Goal: Task Accomplishment & Management: Manage account settings

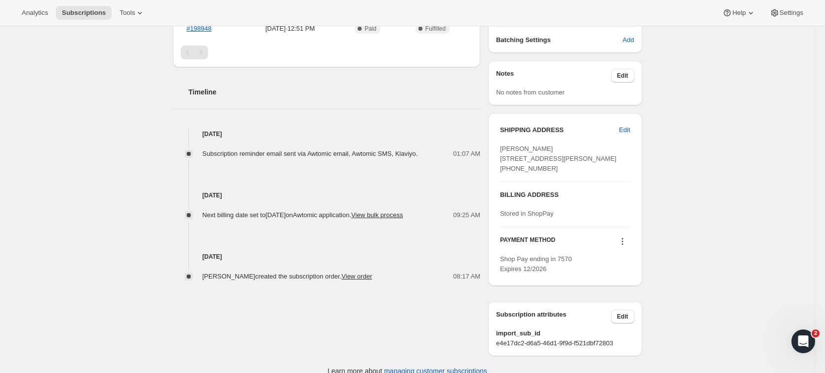
scroll to position [319, 0]
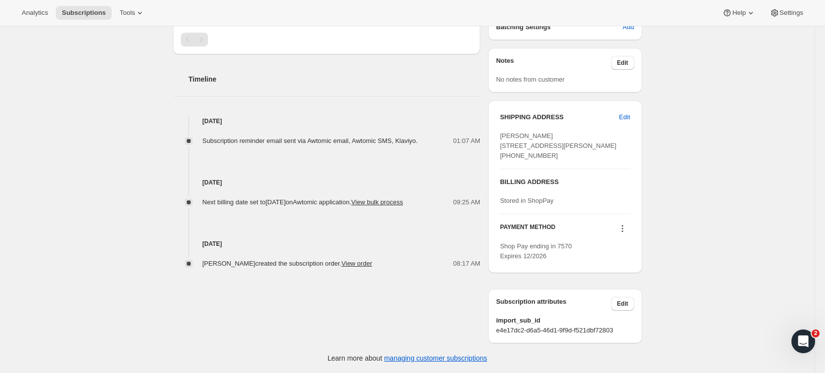
click at [626, 229] on icon at bounding box center [623, 228] width 10 height 10
click at [679, 201] on div "Subscription #32631029839. This page is ready Subscription #32631029839 Success…" at bounding box center [407, 49] width 815 height 646
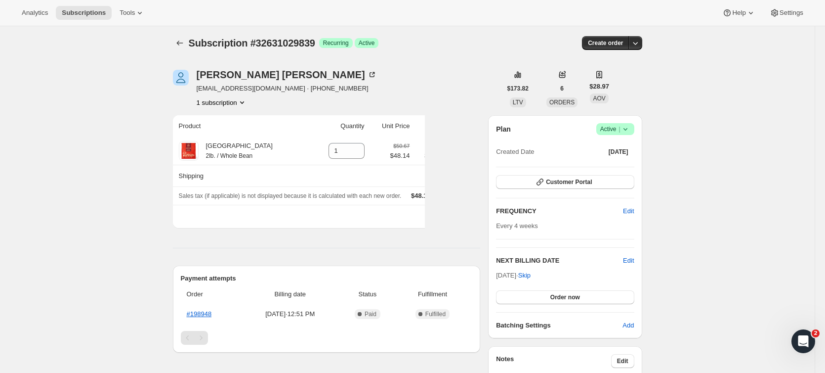
scroll to position [0, 0]
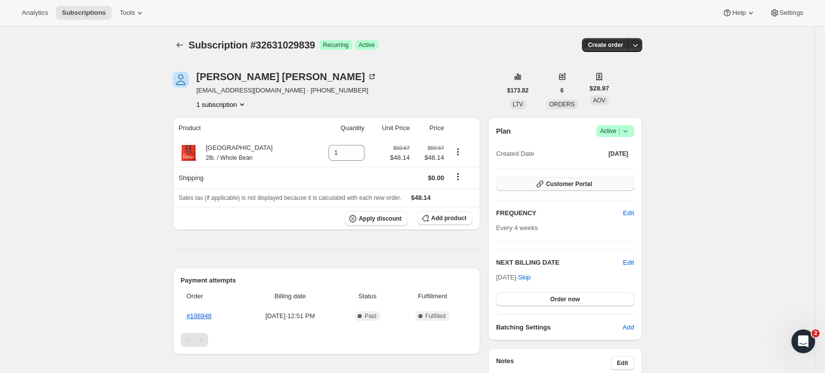
click at [580, 182] on span "Customer Portal" at bounding box center [569, 184] width 46 height 8
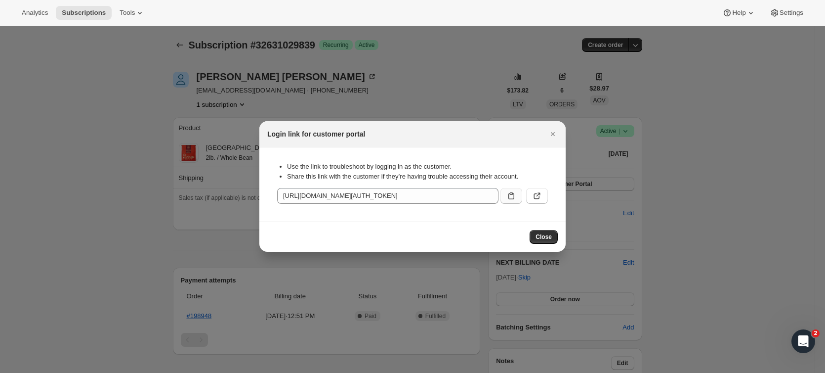
click at [515, 193] on icon ":r1j:" at bounding box center [511, 196] width 10 height 10
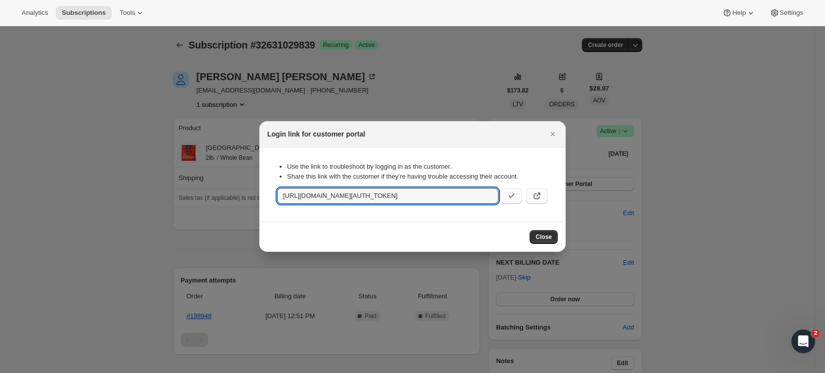
click at [536, 194] on icon ":r1j:" at bounding box center [537, 196] width 10 height 10
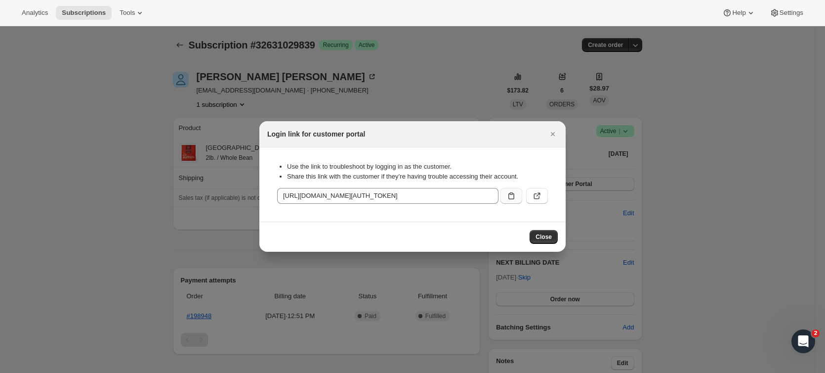
click at [515, 193] on icon ":r1j:" at bounding box center [511, 196] width 10 height 10
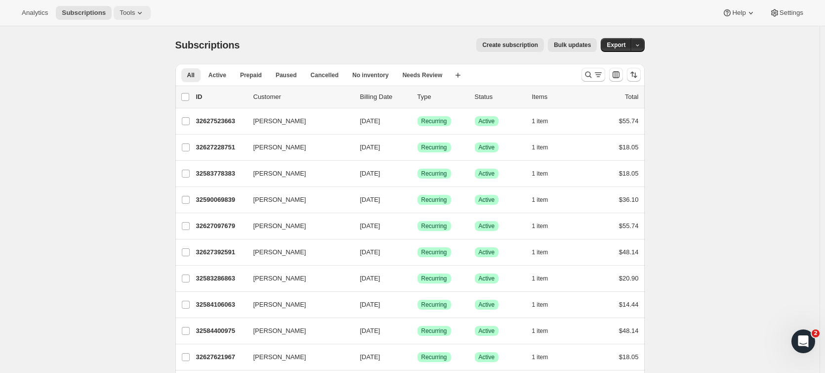
click at [127, 9] on span "Tools" at bounding box center [127, 13] width 15 height 8
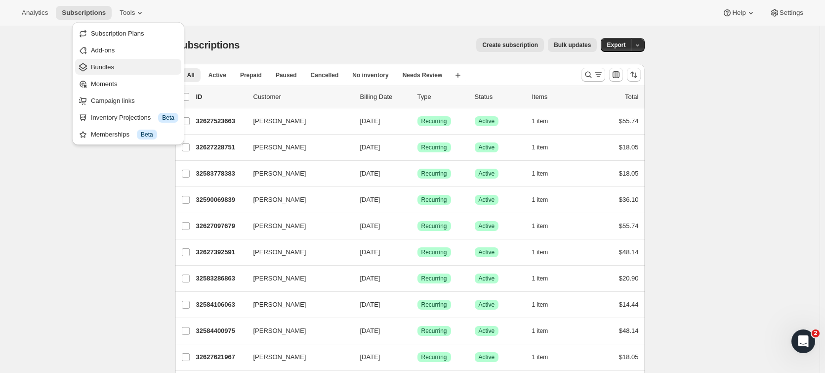
click at [125, 65] on span "Bundles" at bounding box center [134, 67] width 87 height 10
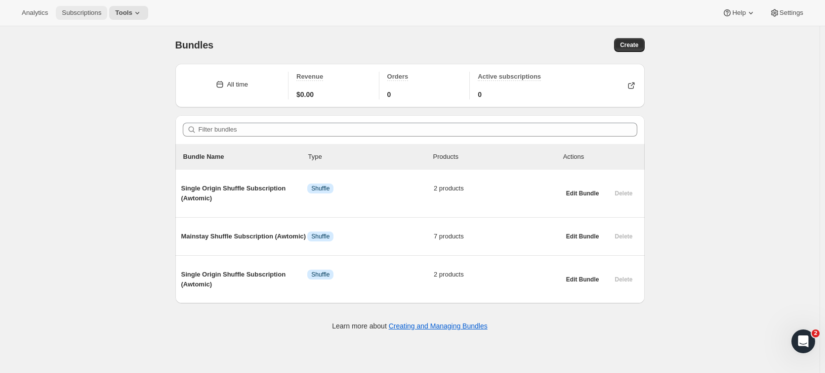
drag, startPoint x: 93, startPoint y: 11, endPoint x: 93, endPoint y: 17, distance: 5.9
click at [93, 17] on button "Subscriptions" at bounding box center [81, 13] width 51 height 14
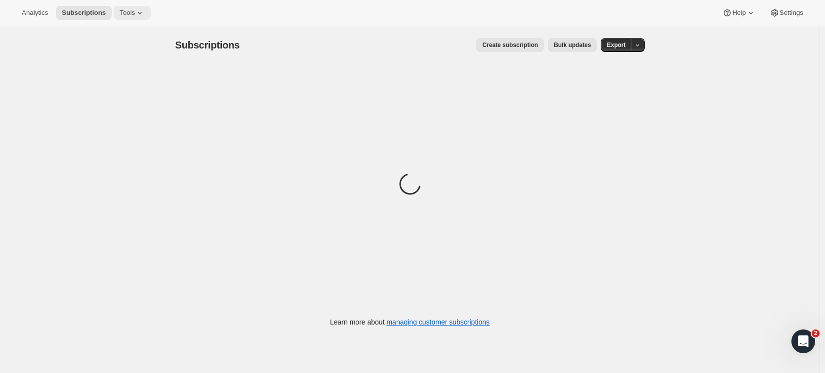
click at [122, 10] on span "Tools" at bounding box center [127, 13] width 15 height 8
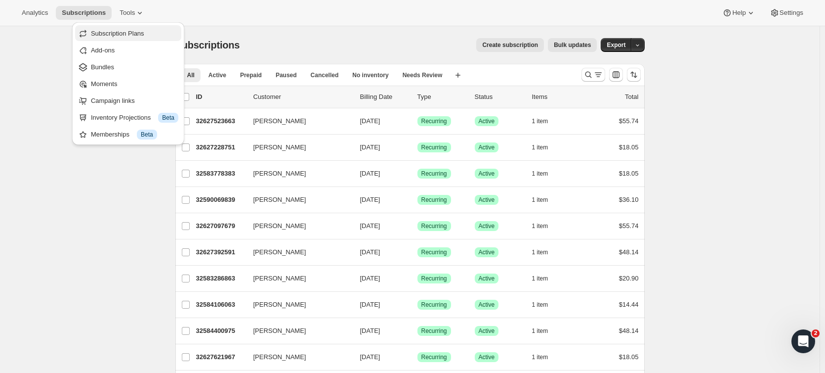
click at [124, 39] on button "Subscription Plans" at bounding box center [128, 33] width 106 height 16
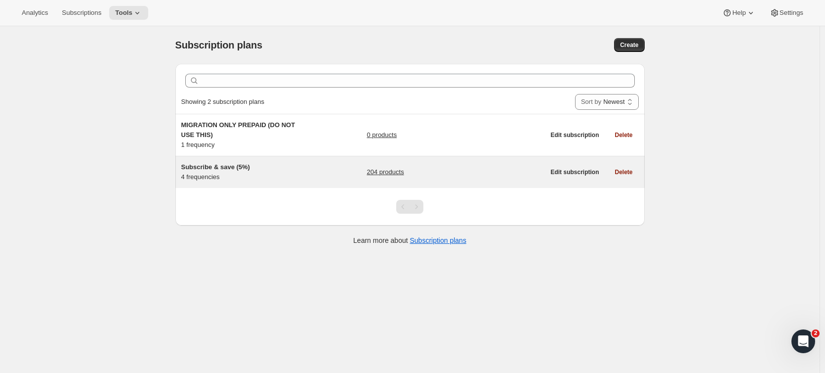
click at [388, 173] on link "204 products" at bounding box center [385, 172] width 37 height 10
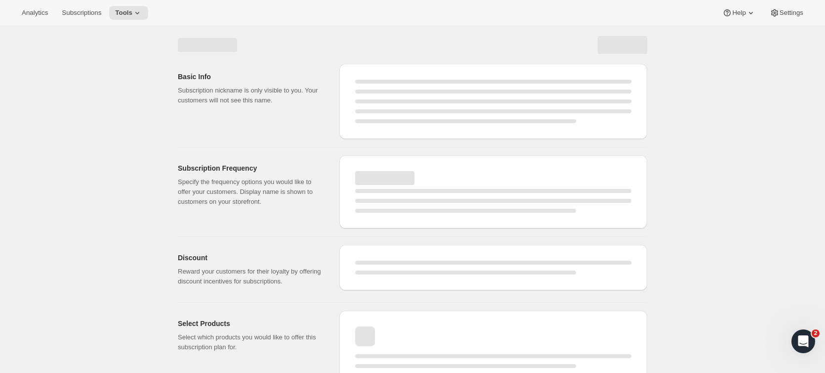
select select "WEEK"
select select "MONTH"
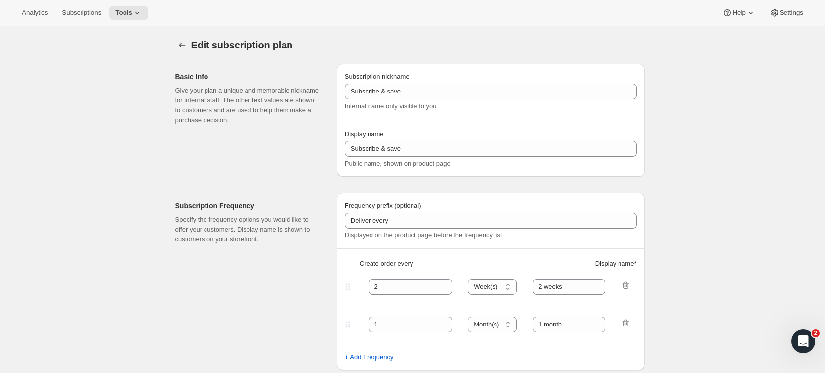
checkbox input "true"
type input "Subscribe & save (5%)"
type input "Subscribe & Save"
type input "1"
type input "1 week"
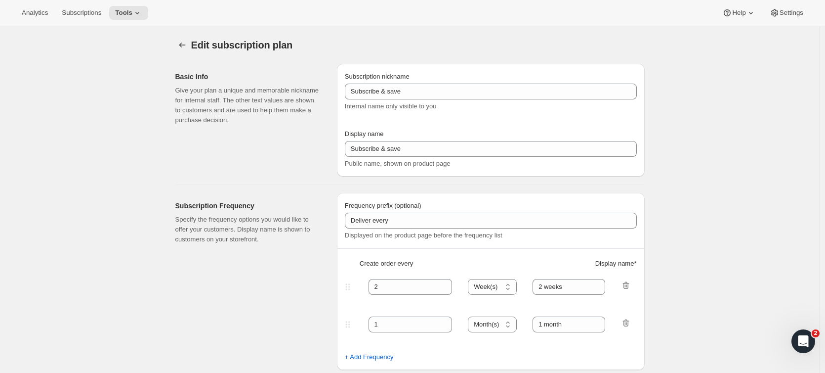
type input "2"
select select "WEEK"
type input "2 weeks"
type input "5"
select select "WEEK"
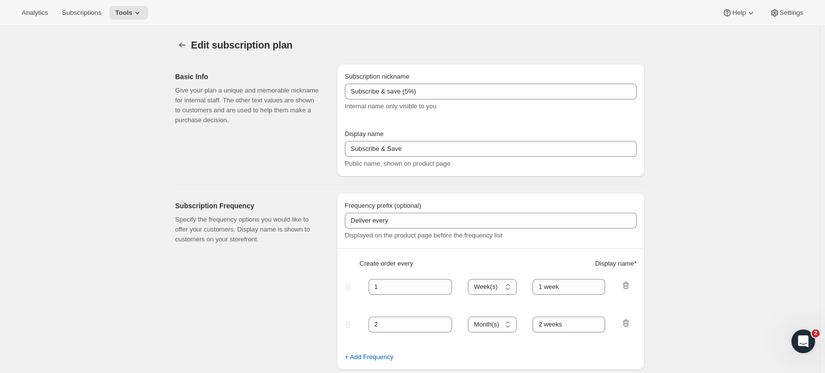
select select "WEEK"
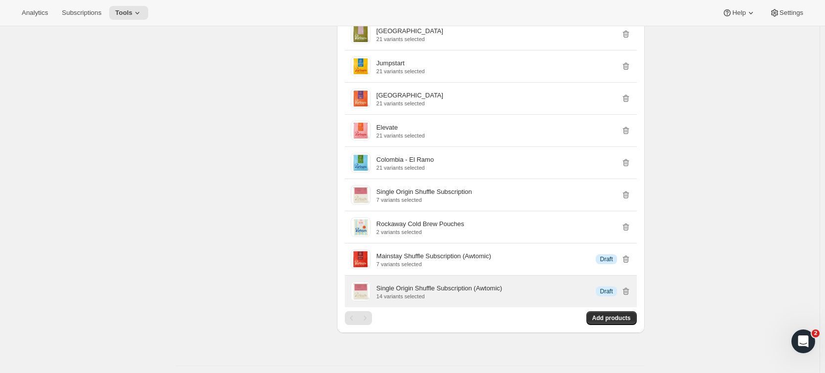
scroll to position [1038, 0]
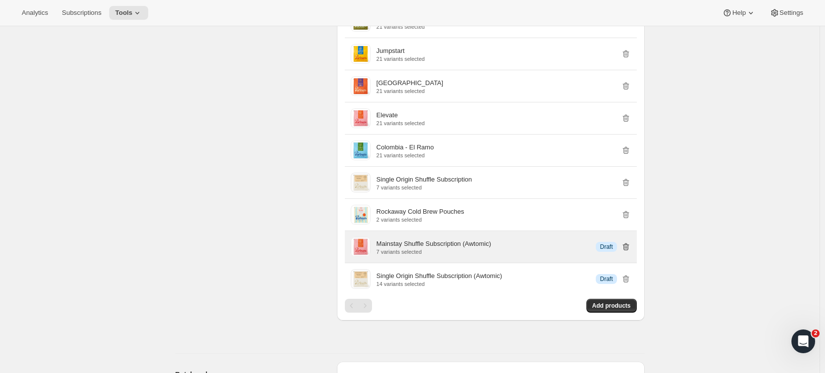
click at [625, 247] on icon "button" at bounding box center [624, 247] width 1 height 3
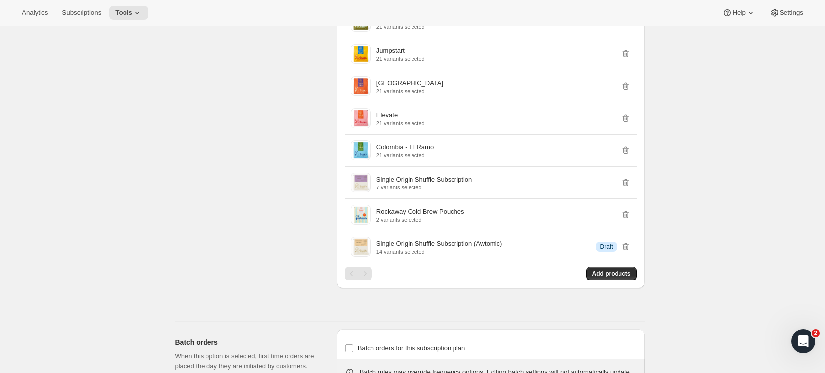
drag, startPoint x: 216, startPoint y: 147, endPoint x: 169, endPoint y: 147, distance: 46.4
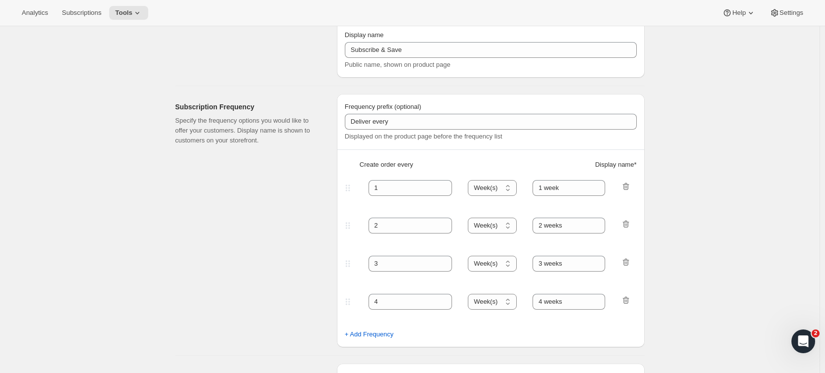
scroll to position [0, 0]
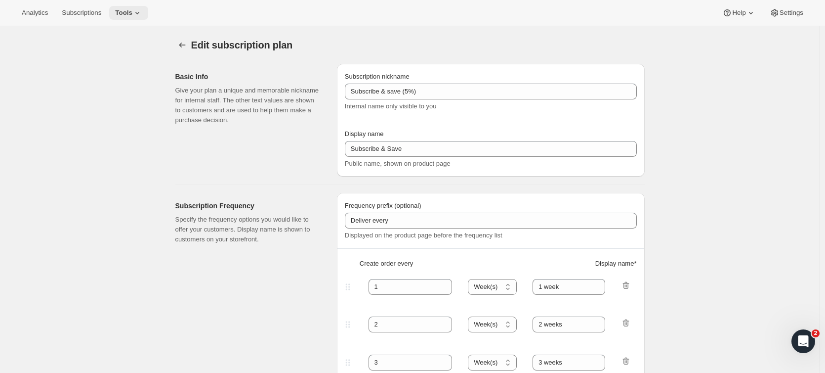
click at [119, 19] on button "Tools" at bounding box center [128, 13] width 39 height 14
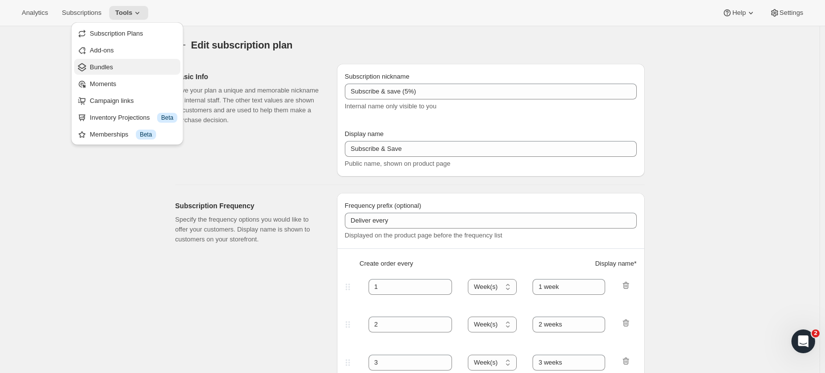
click at [116, 65] on span "Bundles" at bounding box center [133, 67] width 87 height 10
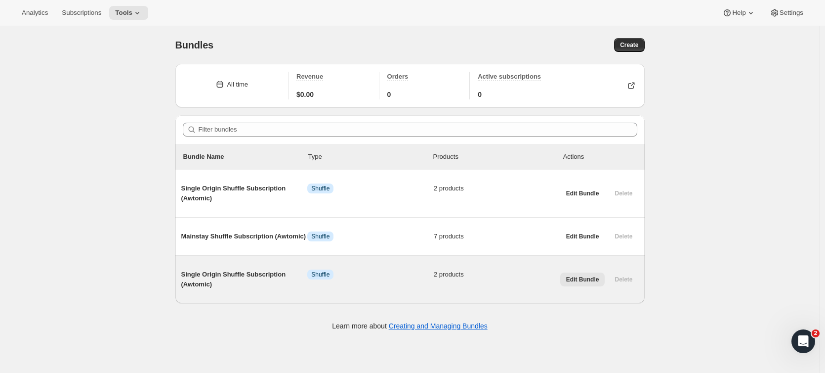
click at [580, 279] on span "Edit Bundle" at bounding box center [582, 279] width 33 height 8
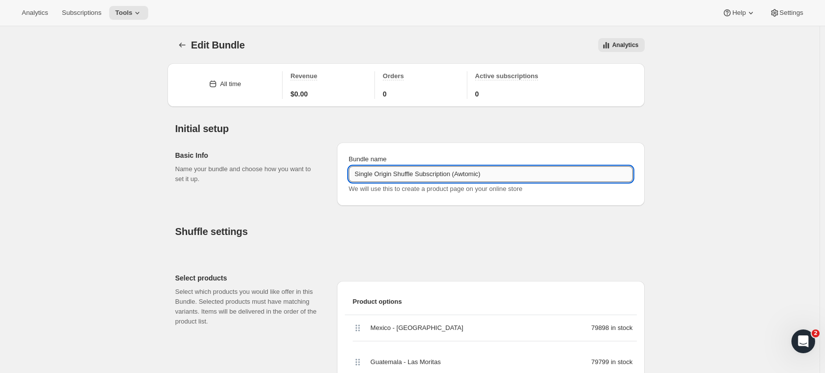
drag, startPoint x: 506, startPoint y: 174, endPoint x: 482, endPoint y: 179, distance: 24.7
click at [482, 179] on input "Single Origin Shuffle Subscription (Awtomic)" at bounding box center [491, 174] width 284 height 16
click at [468, 173] on input "Single Origin Shuffle Subscription (Awtomic)" at bounding box center [491, 174] width 284 height 16
click at [480, 175] on input "Single Origin Shuffle Subscription (Awtomic)" at bounding box center [491, 174] width 284 height 16
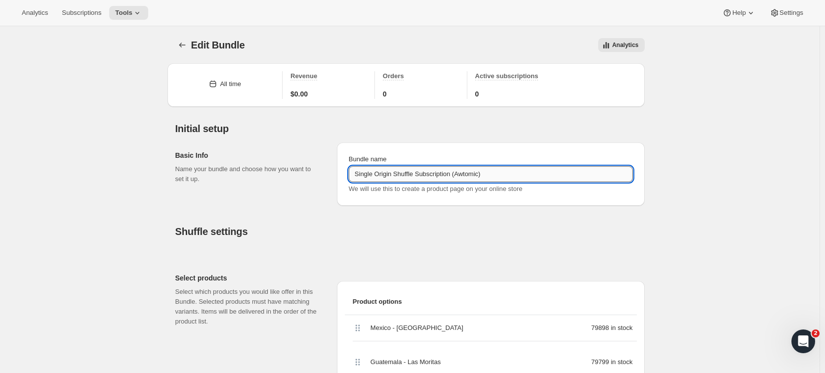
click at [506, 172] on input "Single Origin Shuffle Subscription (Awtomic)" at bounding box center [491, 174] width 284 height 16
click at [480, 176] on input "Single Origin Shuffle Subscription (Awtomic)" at bounding box center [491, 174] width 284 height 16
click at [550, 126] on h2 "Initial setup" at bounding box center [409, 129] width 469 height 12
drag, startPoint x: 491, startPoint y: 174, endPoint x: 457, endPoint y: 178, distance: 34.3
click at [457, 178] on input "Single Origin Shuffle Subscription (Awtomic)" at bounding box center [491, 174] width 284 height 16
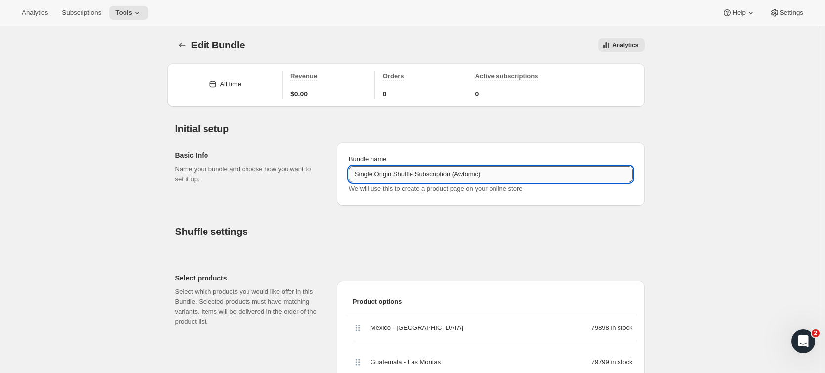
click at [360, 173] on input "Single Origin Shuffle Subscription (Awtomic)" at bounding box center [491, 174] width 284 height 16
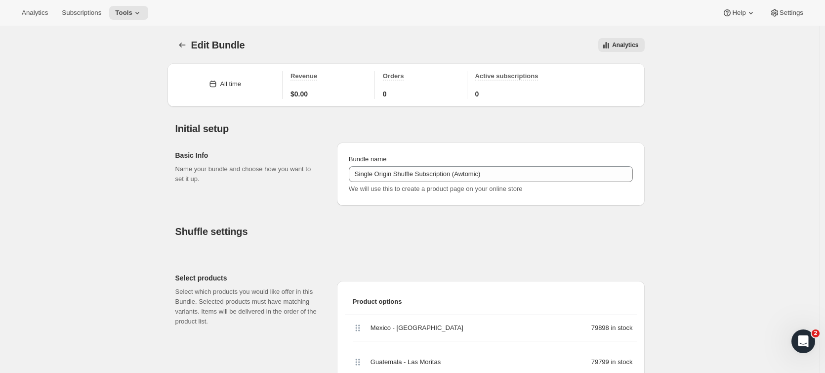
drag, startPoint x: 274, startPoint y: 225, endPoint x: 233, endPoint y: 205, distance: 45.7
drag, startPoint x: 233, startPoint y: 205, endPoint x: 193, endPoint y: 159, distance: 61.3
click at [216, 202] on div "Basic Info Name your bundle and choose how you want to set it up." at bounding box center [252, 173] width 154 height 63
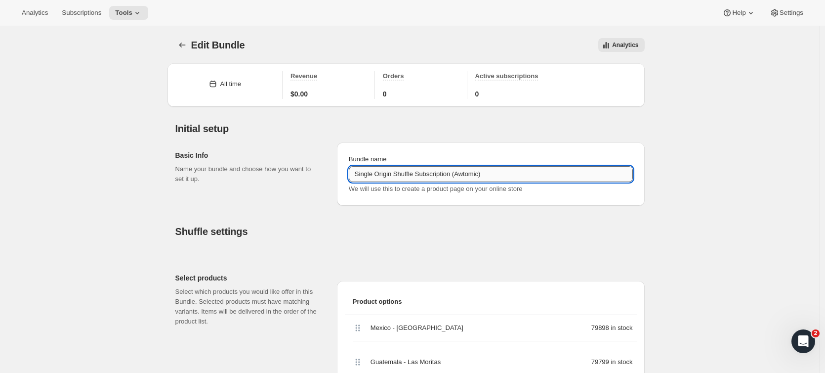
click at [494, 171] on input "Single Origin Shuffle Subscription (Awtomic)" at bounding box center [491, 174] width 284 height 16
drag, startPoint x: 482, startPoint y: 171, endPoint x: 471, endPoint y: 171, distance: 10.9
click at [471, 171] on input "Single Origin Shuffle Subscription (Awtomic)" at bounding box center [491, 174] width 284 height 16
click at [485, 172] on input "Single Origin Shuffle Subscription (Awtomic)" at bounding box center [491, 174] width 284 height 16
drag, startPoint x: 498, startPoint y: 174, endPoint x: 484, endPoint y: 171, distance: 14.5
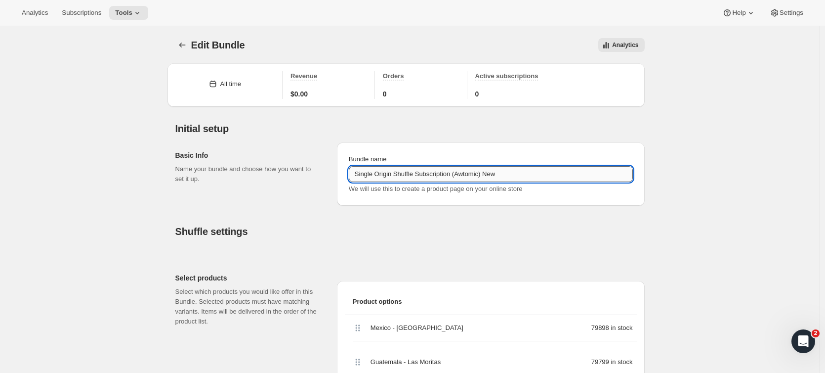
click at [484, 171] on input "Single Origin Shuffle Subscription (Awtomic) New" at bounding box center [491, 174] width 284 height 16
click at [358, 173] on input "Single Origin Shuffle Subscription (Awtomic)" at bounding box center [491, 174] width 284 height 16
click at [350, 219] on div "Shuffle settings" at bounding box center [409, 225] width 469 height 24
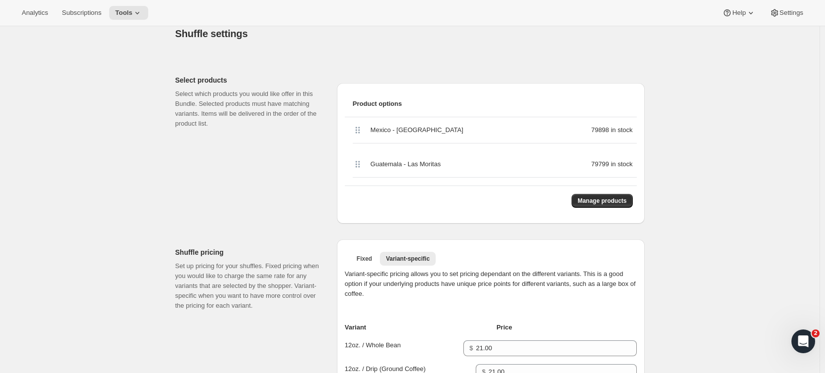
scroll to position [183, 0]
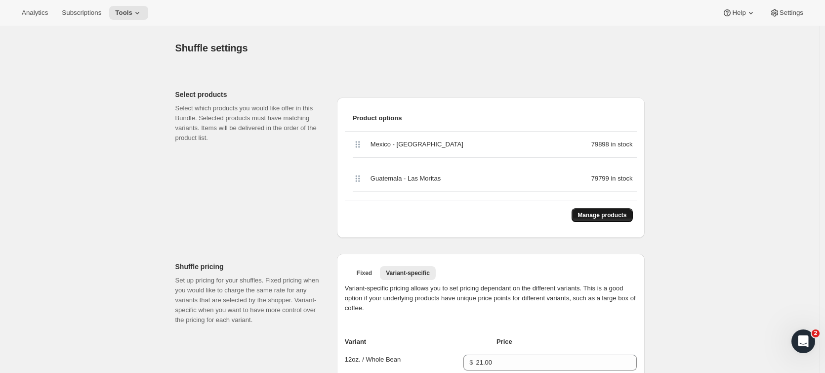
click at [598, 217] on span "Manage products" at bounding box center [602, 215] width 49 height 8
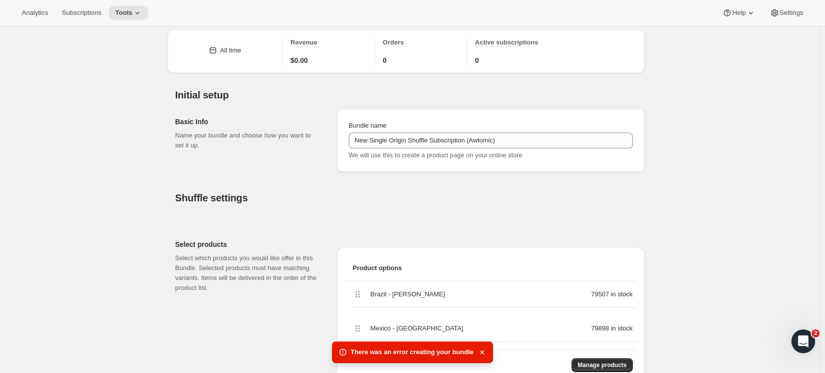
scroll to position [0, 0]
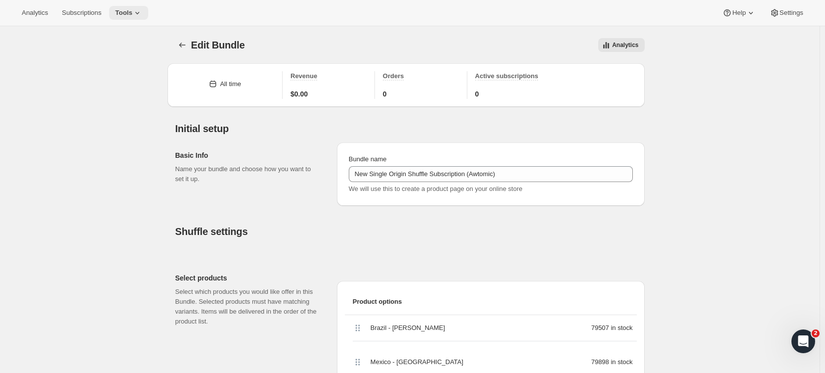
click at [135, 12] on icon at bounding box center [137, 13] width 10 height 10
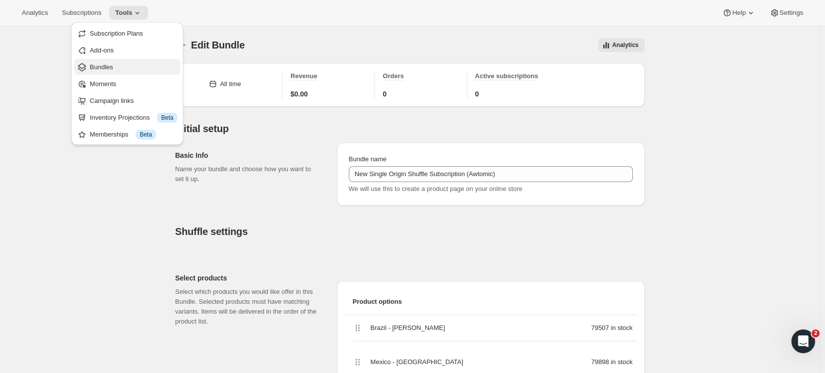
click at [111, 63] on span "Bundles" at bounding box center [101, 66] width 23 height 7
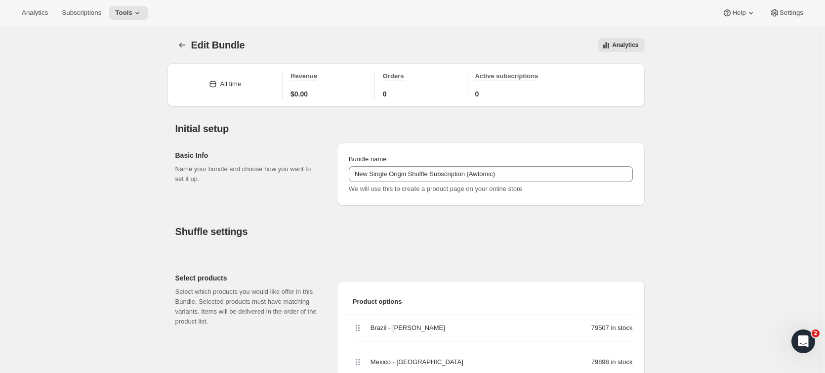
type input "Single Origin Shuffle Subscription (Awtomic)"
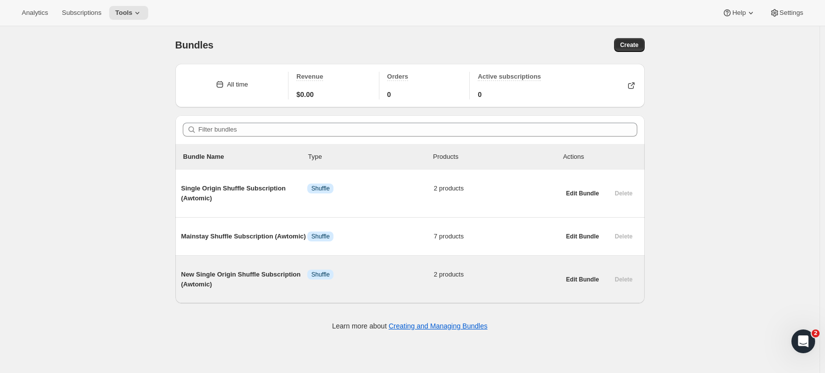
click at [273, 268] on div "New Single Origin Shuffle Subscription (Awtomic) Info Shuffle 2 products" at bounding box center [370, 279] width 379 height 36
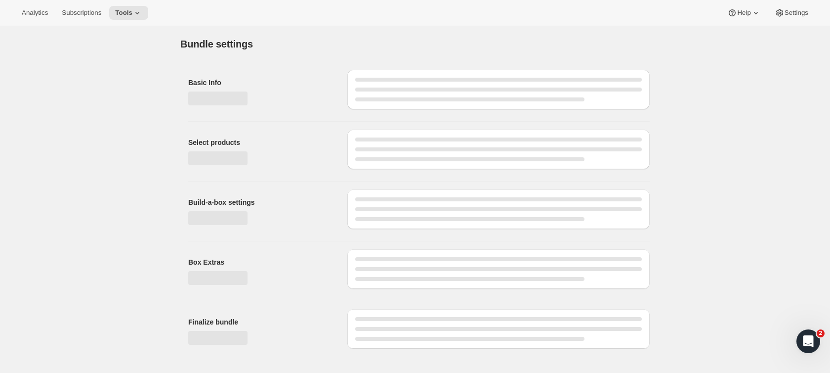
type input "New Single Origin Shuffle Subscription (Awtomic)"
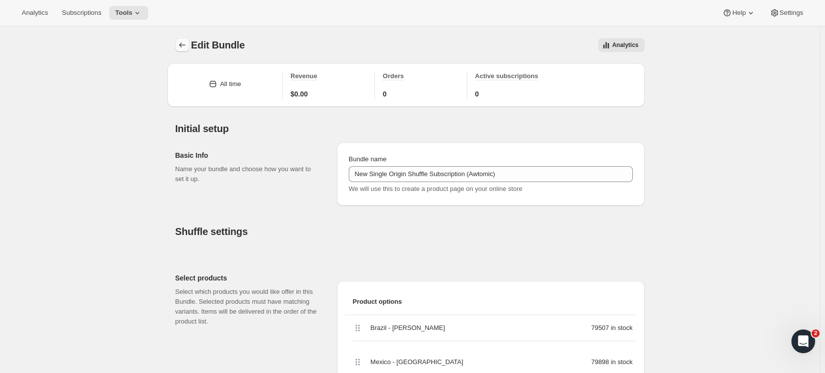
click at [185, 44] on icon "Bundles" at bounding box center [182, 45] width 10 height 10
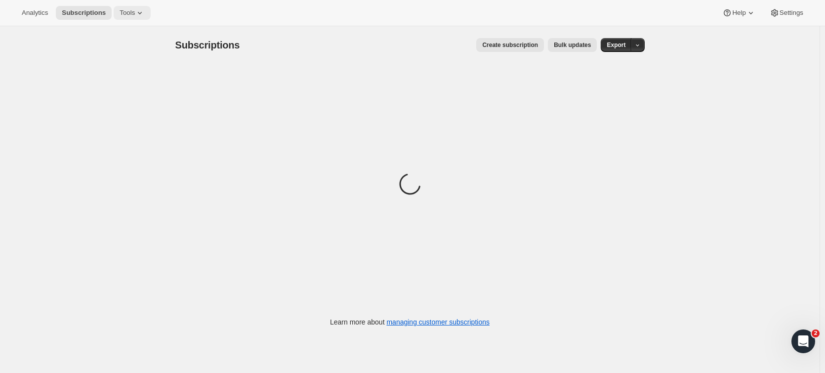
click at [135, 14] on icon at bounding box center [140, 13] width 10 height 10
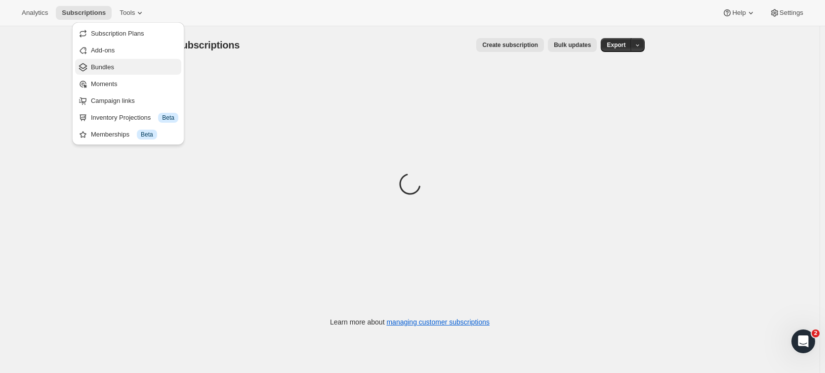
click at [125, 67] on span "Bundles" at bounding box center [134, 67] width 87 height 10
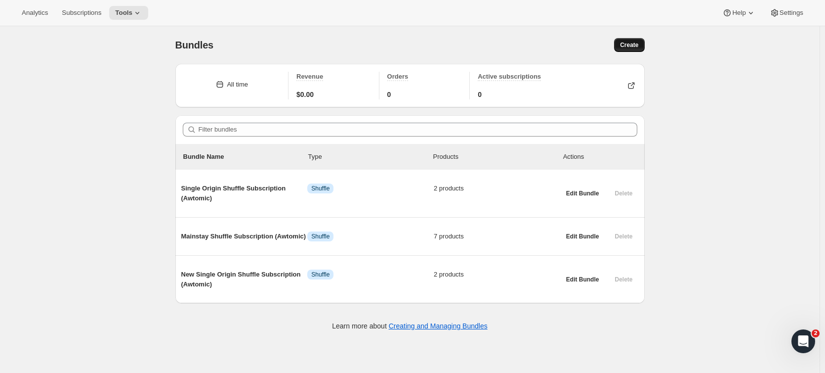
click at [632, 47] on span "Create" at bounding box center [629, 45] width 18 height 8
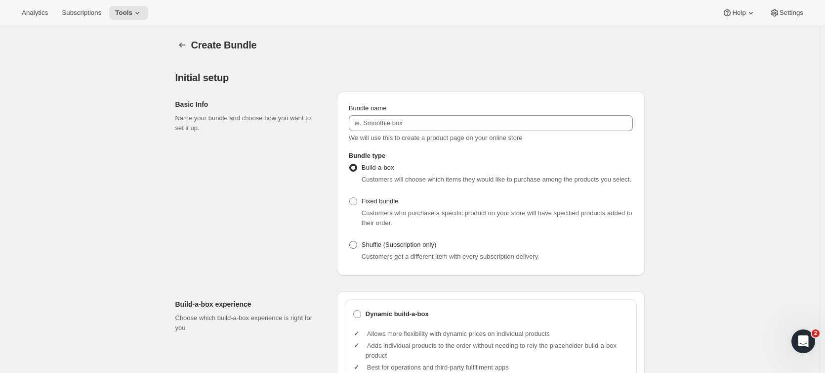
click at [357, 244] on span at bounding box center [353, 245] width 8 height 8
click at [350, 241] on input "Shuffle (Subscription only)" at bounding box center [349, 241] width 0 height 0
radio input "true"
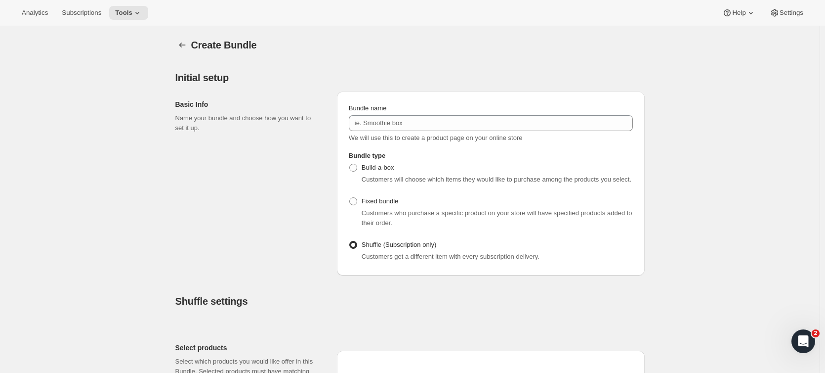
drag, startPoint x: 251, startPoint y: 168, endPoint x: 209, endPoint y: 181, distance: 44.1
click at [209, 181] on div "Basic Info Name your bundle and choose how you want to set it up." at bounding box center [252, 183] width 154 height 184
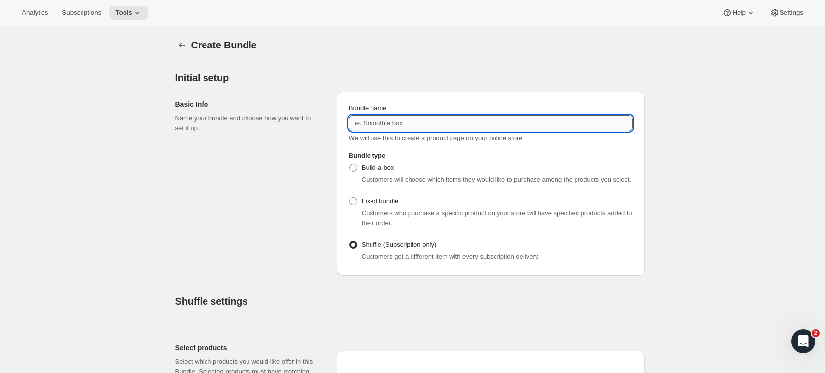
click at [385, 123] on input "Bundle name" at bounding box center [491, 123] width 284 height 16
type input "Mainstay Shuffle Subscription (Awtomic)"
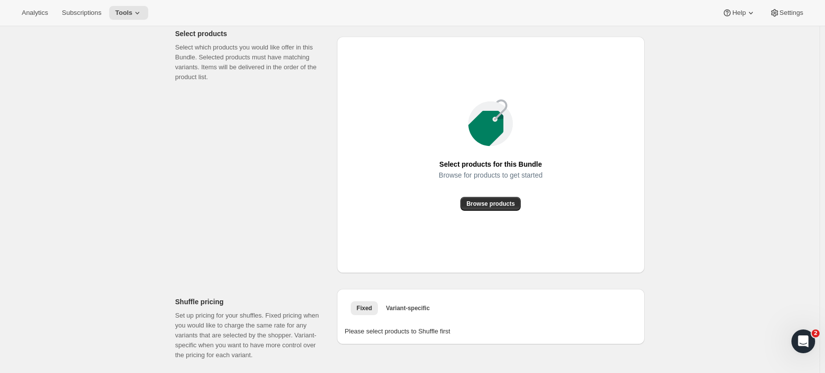
scroll to position [296, 0]
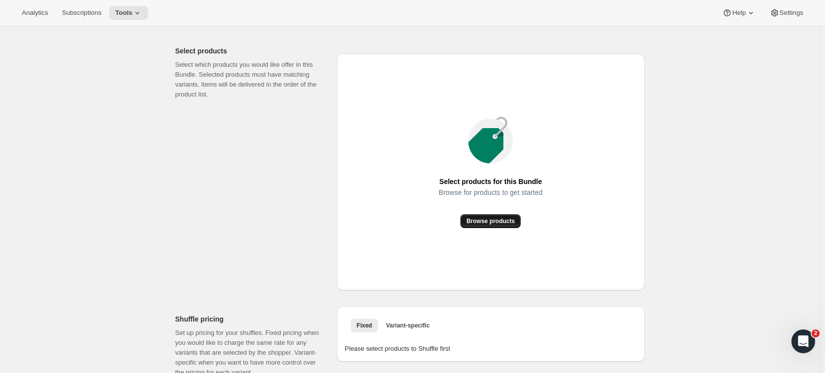
click at [497, 216] on button "Browse products" at bounding box center [490, 221] width 60 height 14
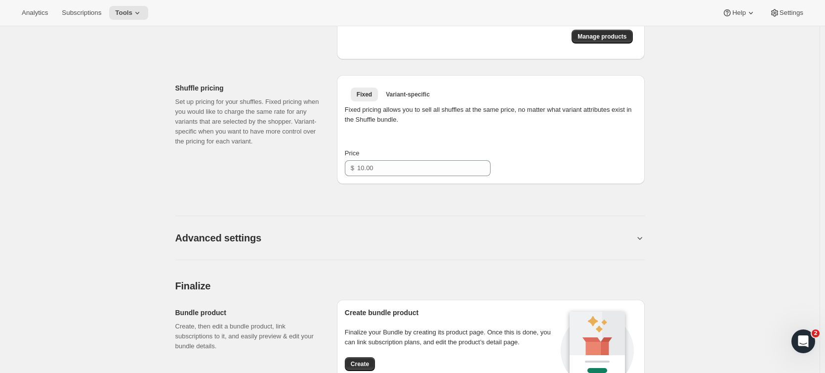
scroll to position [426, 0]
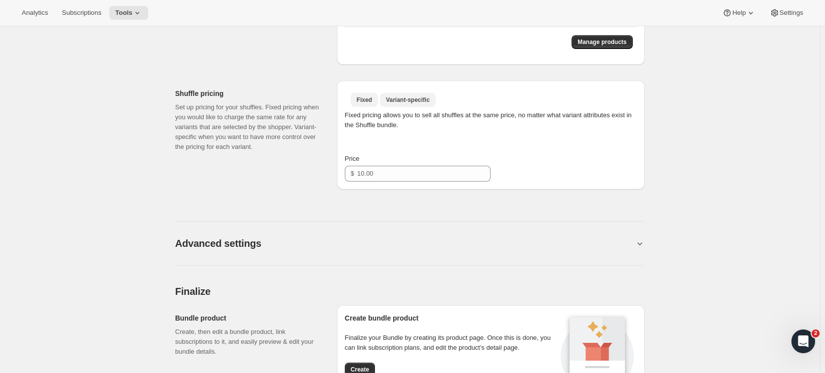
click at [418, 100] on span "Variant-specific" at bounding box center [408, 100] width 44 height 8
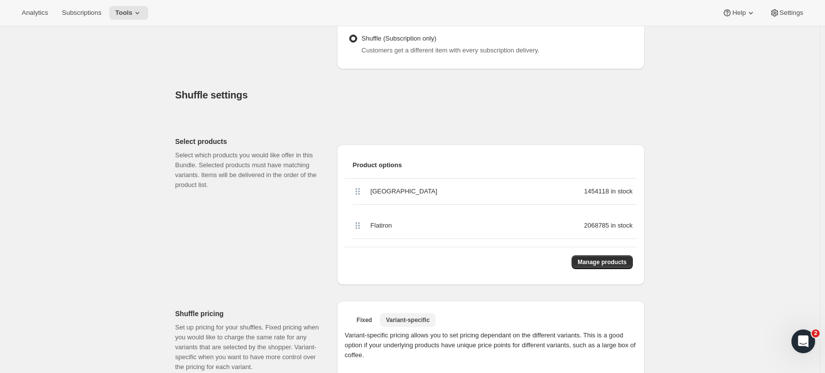
scroll to position [346, 0]
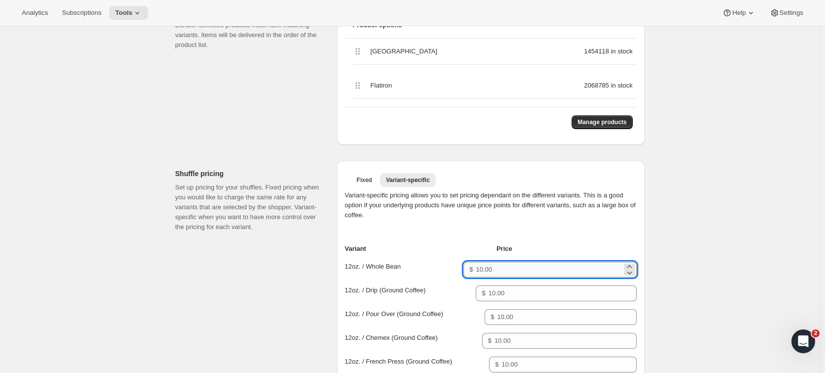
click at [498, 270] on input "Price for 12oz. / Whole Bean" at bounding box center [549, 269] width 146 height 16
type input "19"
click at [532, 296] on input "Price for 12oz. / Drip (Ground Coffee)" at bounding box center [555, 293] width 133 height 16
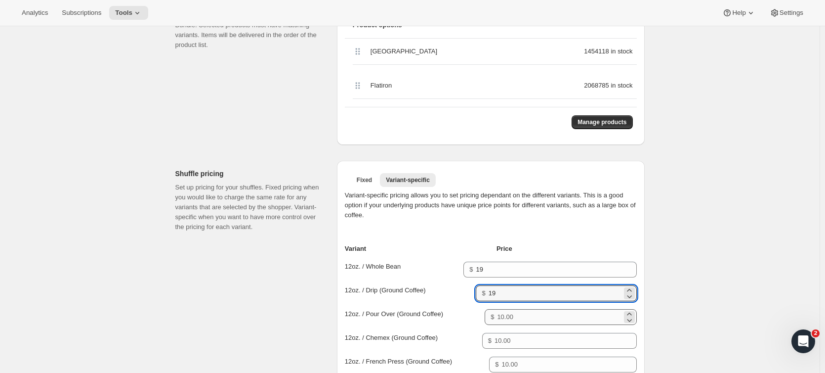
type input "19"
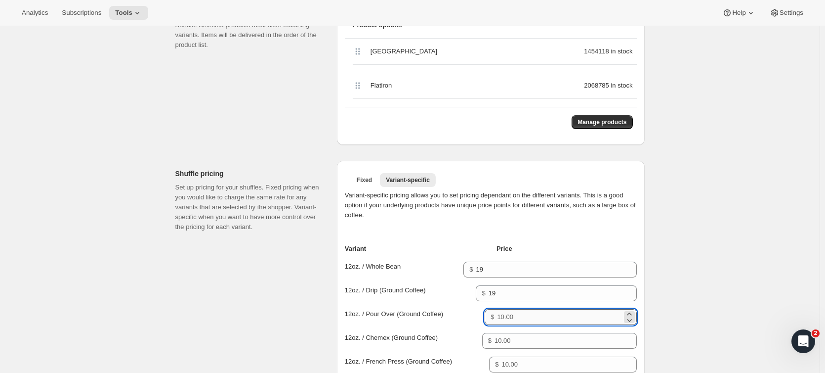
click at [524, 317] on input "Price for 12oz. / Pour Over (Ground Coffee)" at bounding box center [559, 317] width 125 height 16
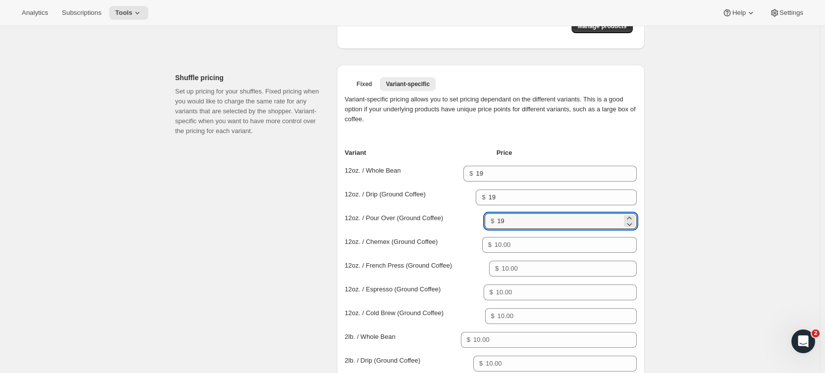
scroll to position [445, 0]
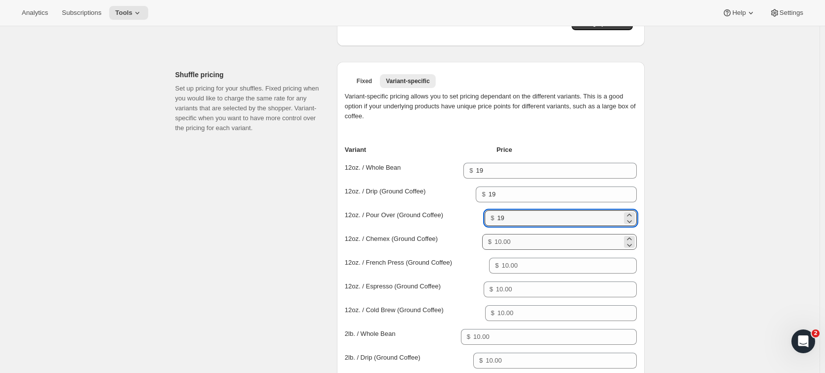
type input "19"
click at [507, 243] on input "Price for 12oz. / Chemex (Ground Coffee)" at bounding box center [558, 242] width 127 height 16
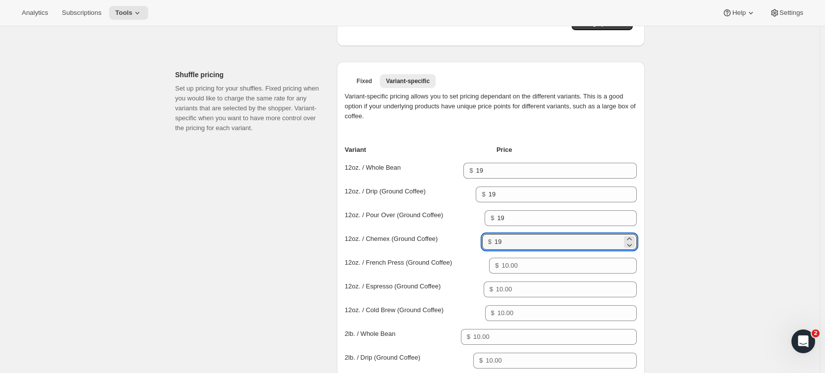
type input "19"
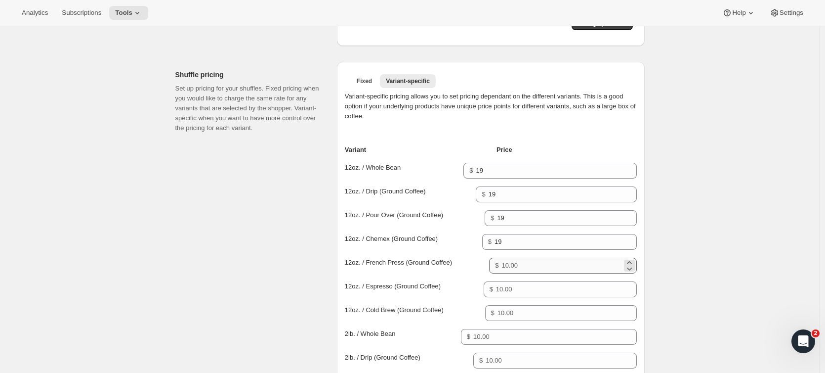
drag, startPoint x: 545, startPoint y: 255, endPoint x: 540, endPoint y: 262, distance: 8.9
click at [544, 256] on div "Variant-specific pricing allows you to set pricing dependant on the different v…" at bounding box center [491, 371] width 292 height 561
click at [539, 264] on input "Price for 12oz. / French Press (Ground Coffee)" at bounding box center [561, 265] width 120 height 16
type input "19"
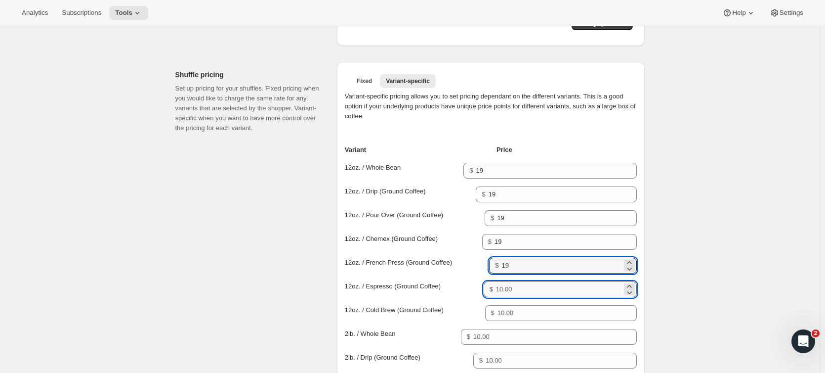
click at [524, 292] on input "Price for 12oz. / Espresso (Ground Coffee)" at bounding box center [559, 289] width 126 height 16
type input "19"
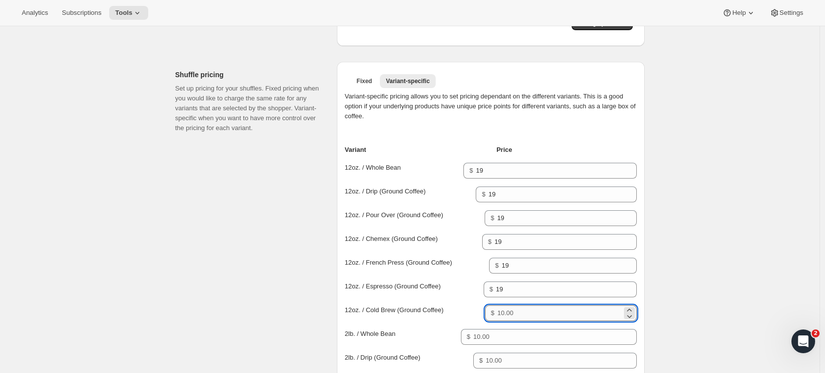
click at [521, 308] on input "Price for 12oz. / Cold Brew (Ground Coffee)" at bounding box center [560, 313] width 125 height 16
type input "19"
click at [728, 261] on div "Create Bundle. This page is ready Create Bundle Initial setup Basic Info Name y…" at bounding box center [410, 272] width 820 height 1381
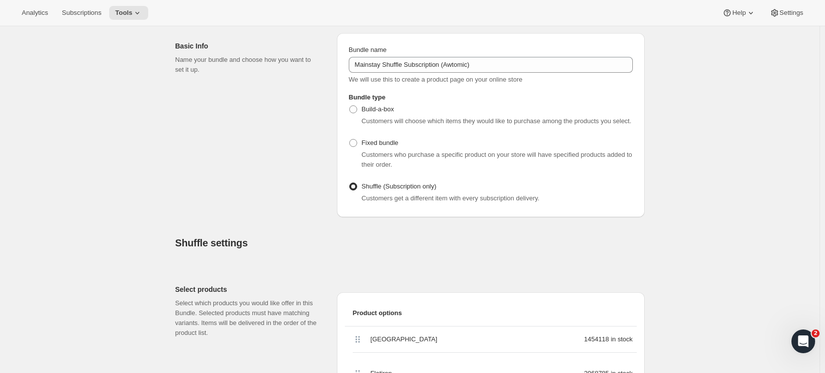
scroll to position [247, 0]
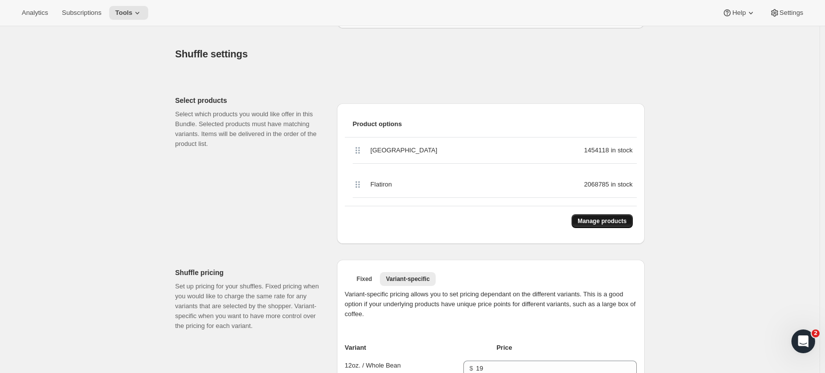
click at [592, 216] on button "Manage products" at bounding box center [602, 221] width 61 height 14
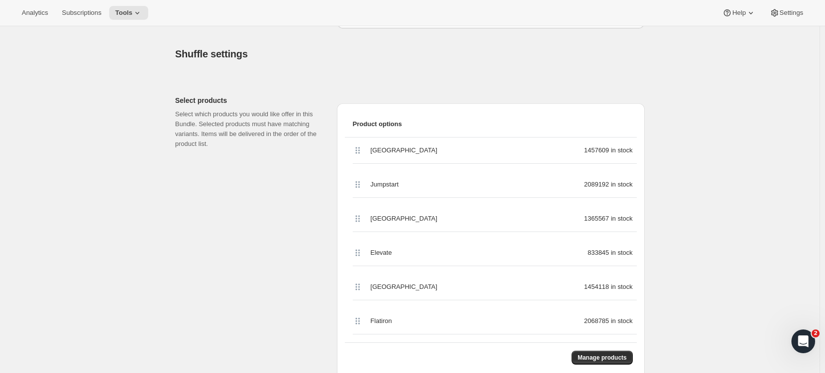
scroll to position [346, 0]
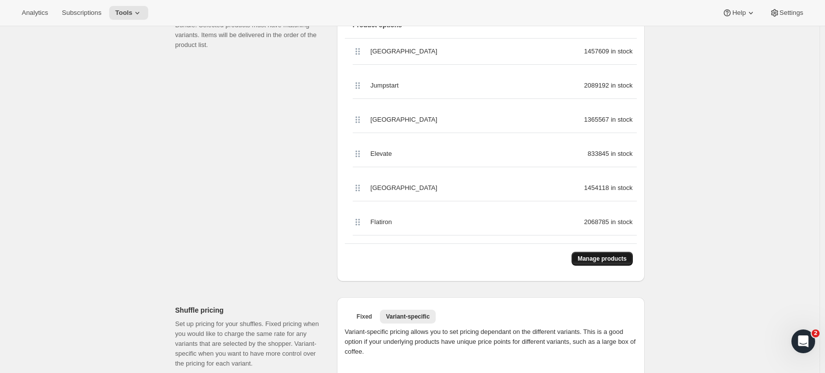
click at [599, 258] on span "Manage products" at bounding box center [602, 258] width 49 height 8
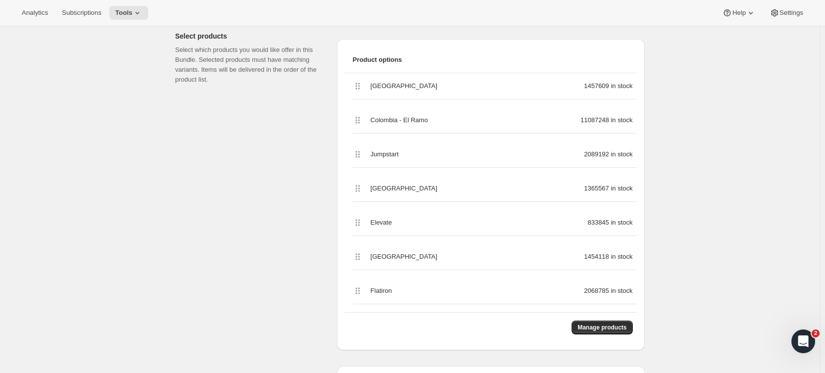
scroll to position [296, 0]
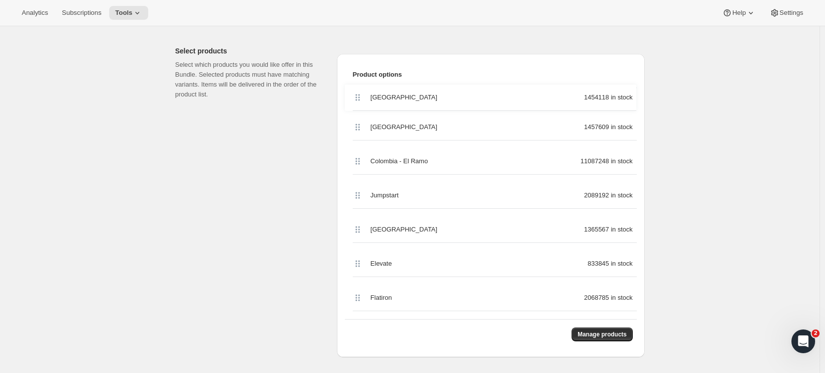
drag, startPoint x: 361, startPoint y: 271, endPoint x: 359, endPoint y: 90, distance: 181.3
click at [359, 90] on div "Bedford 1457609 in stock Colombia - El Ramo 11087248 in stock Jumpstart 2089192…" at bounding box center [491, 203] width 292 height 231
drag, startPoint x: 364, startPoint y: 199, endPoint x: 360, endPoint y: 119, distance: 80.2
click at [360, 119] on div "Brooklyn 1454118 in stock Bedford 1457609 in stock Colombia - El Ramo 11087248 …" at bounding box center [491, 203] width 292 height 231
drag, startPoint x: 359, startPoint y: 240, endPoint x: 369, endPoint y: 161, distance: 79.6
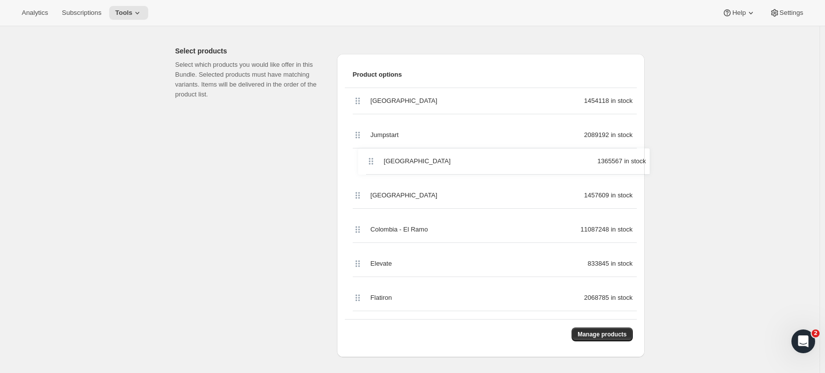
click at [369, 161] on div "Brooklyn 1454118 in stock Jumpstart 2089192 in stock Bedford 1457609 in stock C…" at bounding box center [491, 203] width 292 height 231
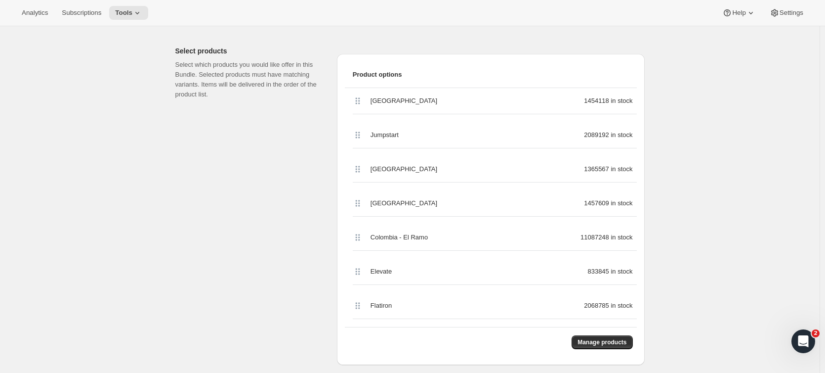
scroll to position [297, 0]
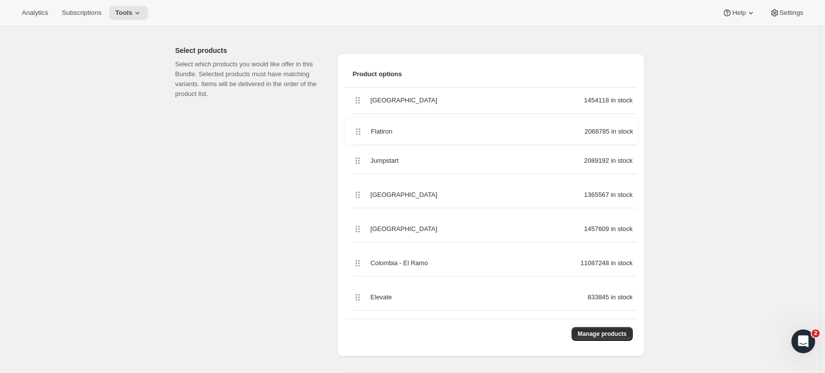
drag, startPoint x: 357, startPoint y: 305, endPoint x: 355, endPoint y: 126, distance: 178.9
click at [355, 126] on div "Brooklyn 1454118 in stock Jumpstart 2089192 in stock Manhattan 1365567 in stock…" at bounding box center [491, 202] width 292 height 231
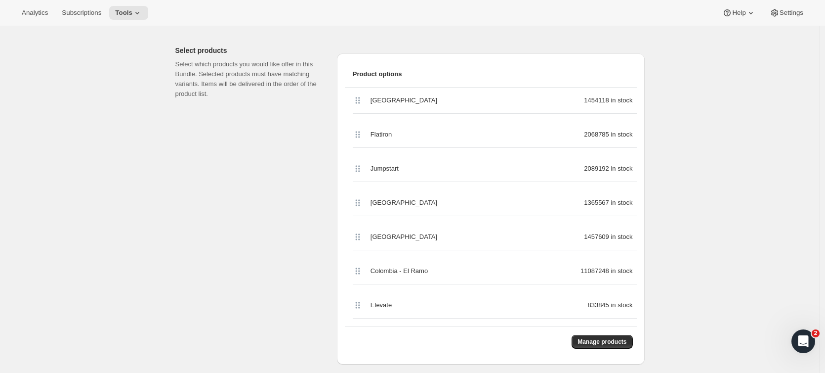
scroll to position [298, 0]
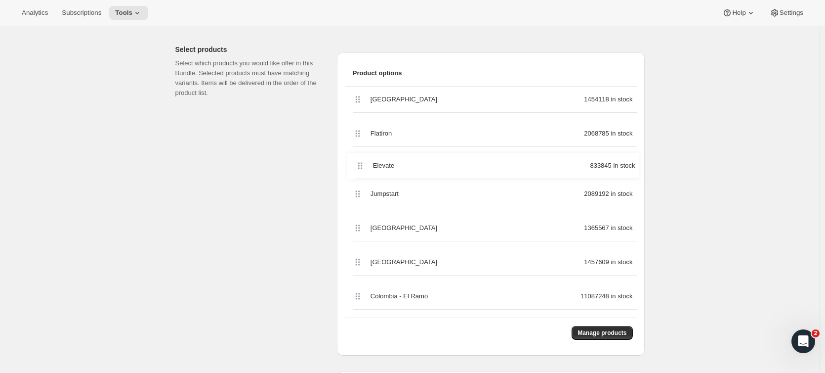
drag, startPoint x: 360, startPoint y: 306, endPoint x: 361, endPoint y: 161, distance: 145.3
click at [361, 161] on div "Brooklyn 1454118 in stock Flatiron 2068785 in stock Jumpstart 2089192 in stock …" at bounding box center [491, 201] width 292 height 231
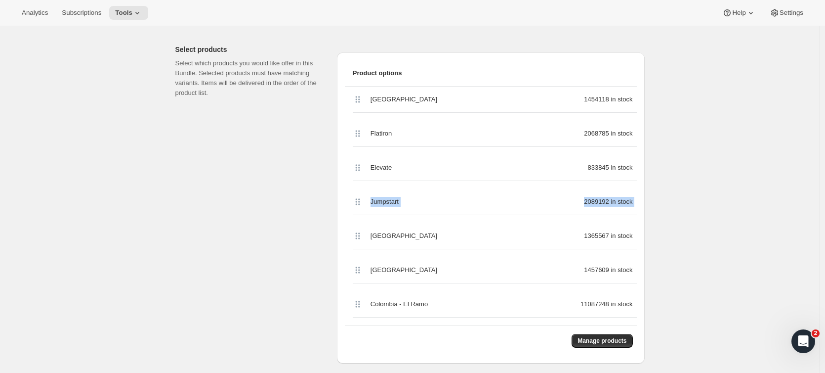
drag, startPoint x: 360, startPoint y: 227, endPoint x: 355, endPoint y: 186, distance: 40.8
click at [355, 186] on div "Brooklyn 1454118 in stock Flatiron 2068785 in stock Elevate 833845 in stock Jum…" at bounding box center [491, 201] width 292 height 231
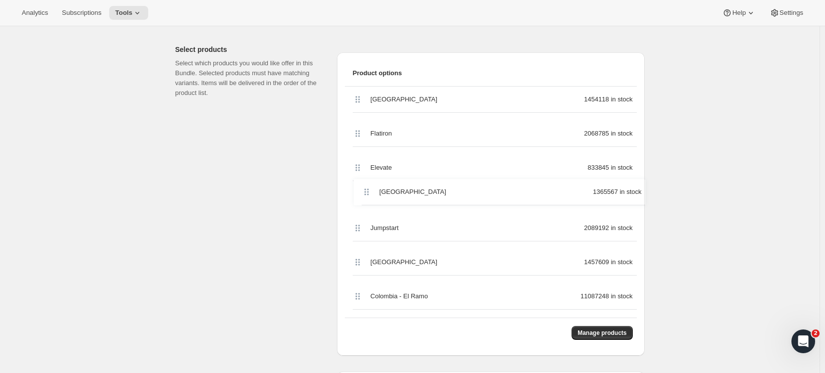
drag, startPoint x: 363, startPoint y: 233, endPoint x: 369, endPoint y: 186, distance: 47.9
click at [369, 186] on div "Brooklyn 1454118 in stock Flatiron 2068785 in stock Elevate 833845 in stock Jum…" at bounding box center [491, 201] width 292 height 231
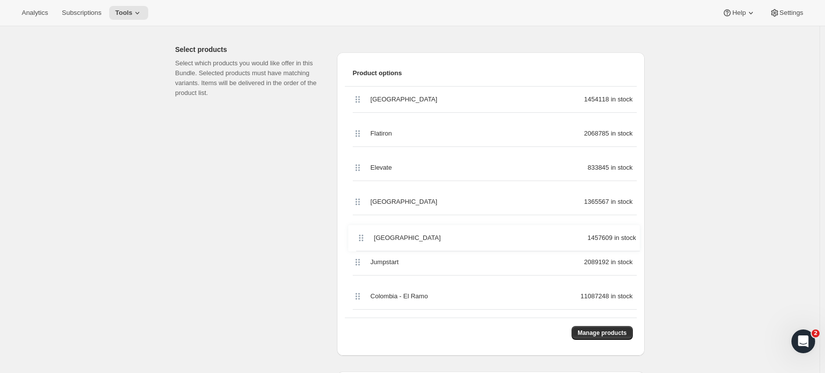
drag, startPoint x: 362, startPoint y: 269, endPoint x: 364, endPoint y: 225, distance: 44.0
click at [364, 225] on div "Brooklyn 1454118 in stock Flatiron 2068785 in stock Elevate 833845 in stock Man…" at bounding box center [491, 201] width 292 height 231
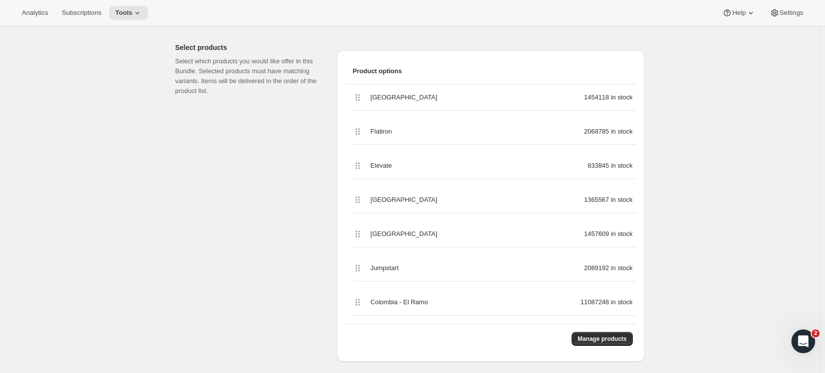
scroll to position [302, 0]
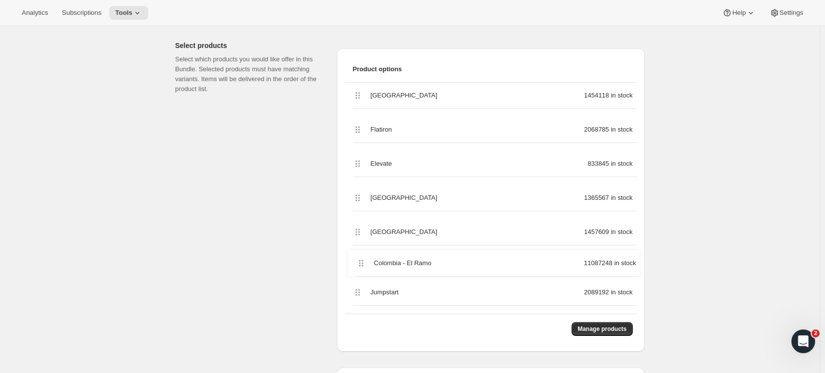
drag, startPoint x: 359, startPoint y: 302, endPoint x: 360, endPoint y: 251, distance: 50.9
click at [360, 251] on div "Brooklyn 1454118 in stock Flatiron 2068785 in stock Elevate 833845 in stock Man…" at bounding box center [491, 198] width 292 height 231
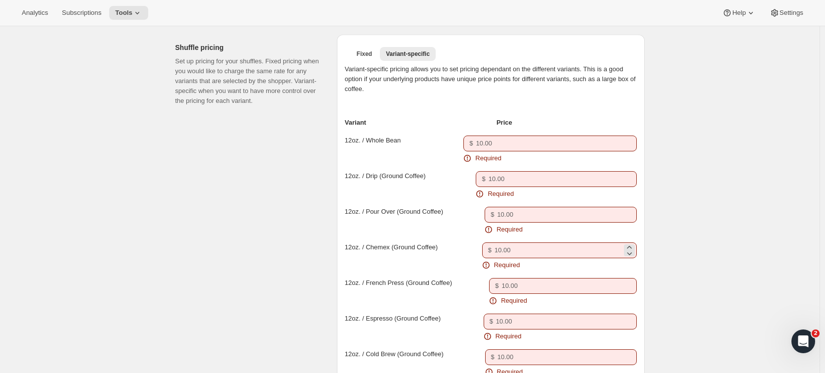
scroll to position [648, 0]
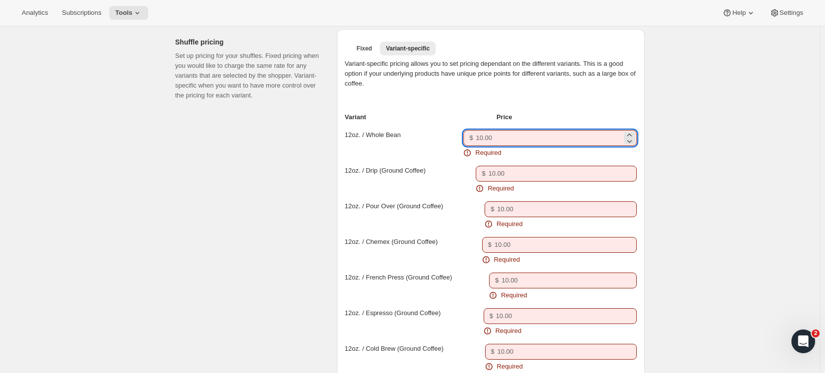
click at [497, 137] on input "Price for 12oz. / Whole Bean" at bounding box center [549, 138] width 146 height 16
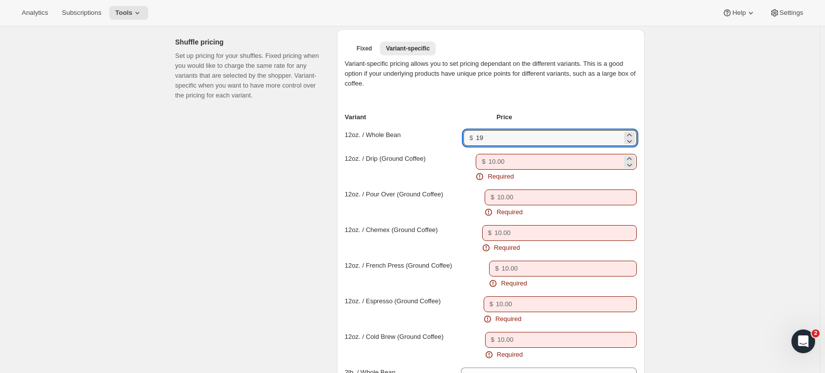
type input "19"
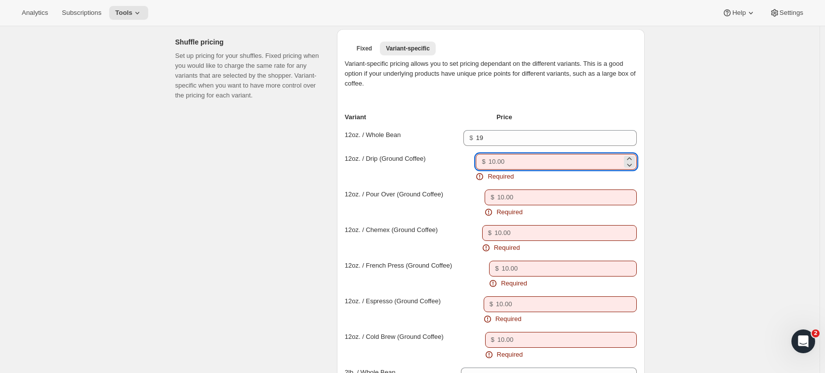
click at [531, 163] on input "Price for 12oz. / Drip (Ground Coffee)" at bounding box center [555, 162] width 133 height 16
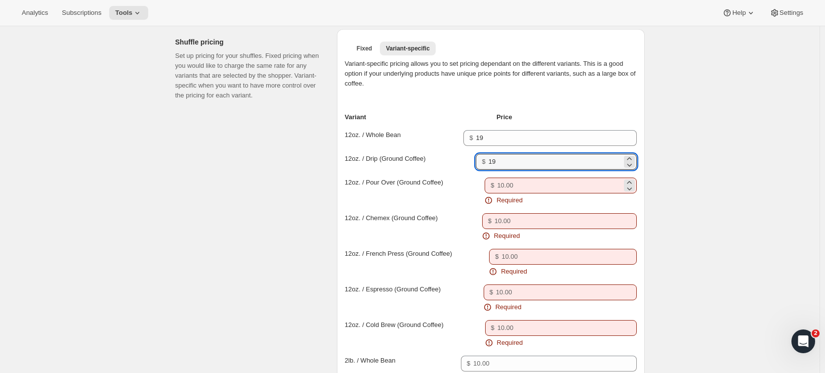
type input "19"
click at [534, 189] on input "Price for 12oz. / Pour Over (Ground Coffee)" at bounding box center [559, 185] width 125 height 16
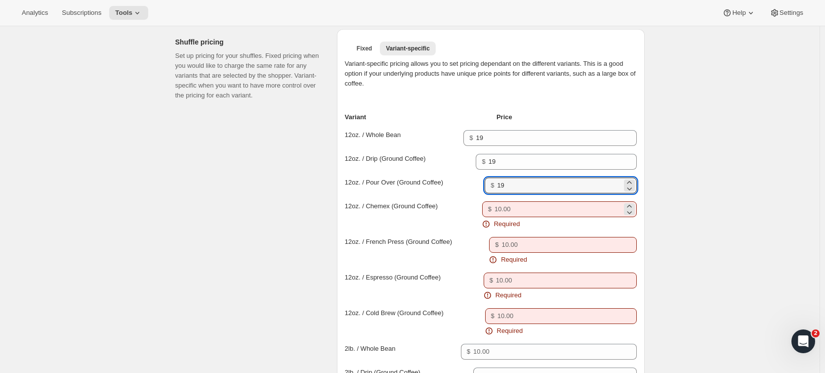
type input "19"
click at [512, 209] on input "Price for 12oz. / Chemex (Ground Coffee)" at bounding box center [558, 209] width 127 height 16
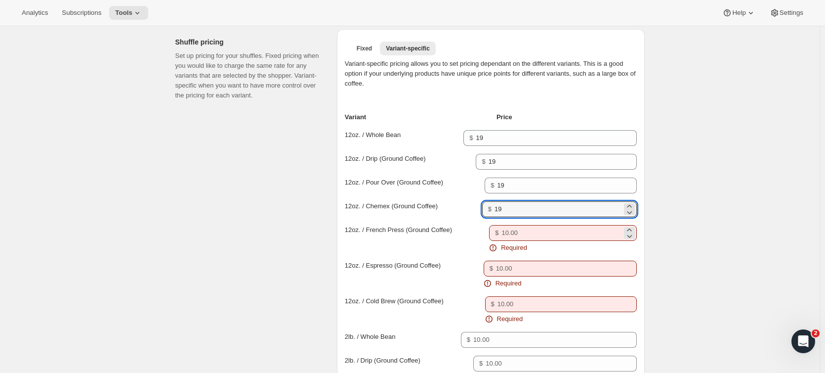
type input "19"
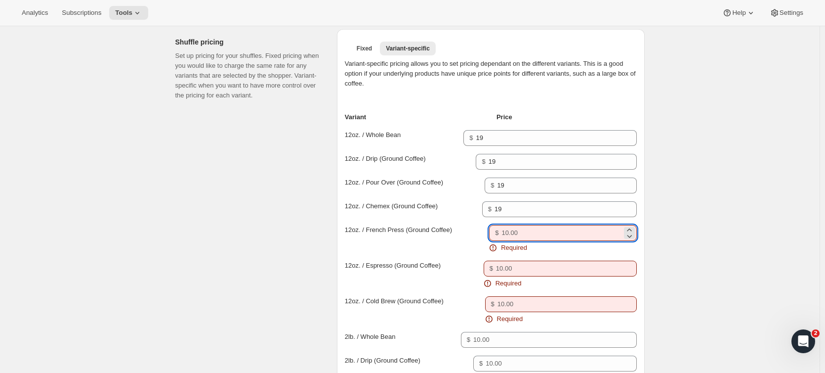
click at [542, 233] on input "Price for 12oz. / French Press (Ground Coffee)" at bounding box center [561, 233] width 120 height 16
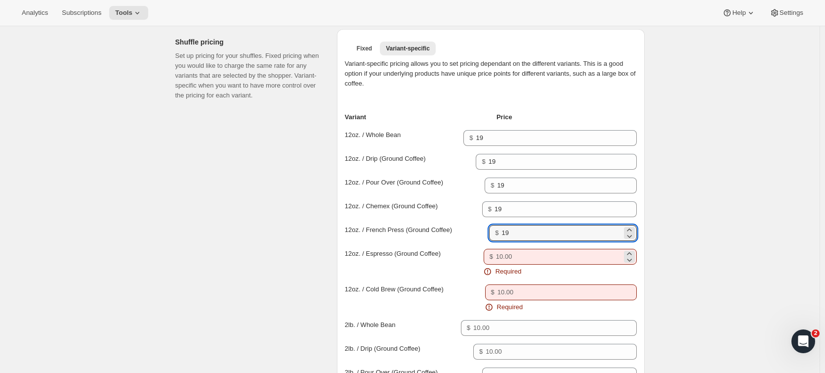
type input "19"
click at [533, 256] on input "Price for 12oz. / Espresso (Ground Coffee)" at bounding box center [559, 257] width 126 height 16
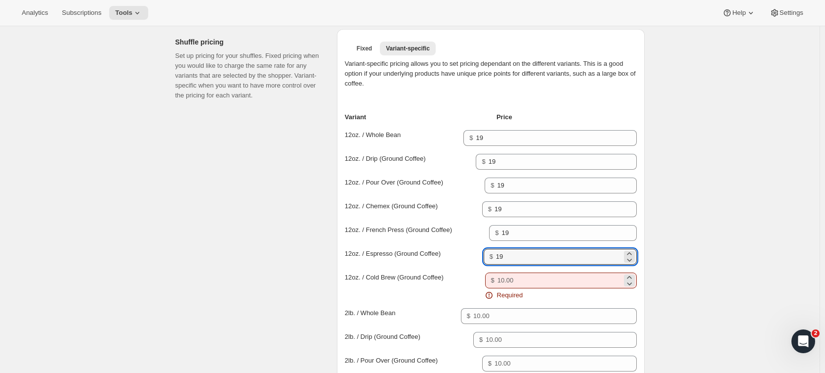
type input "19"
click at [527, 284] on input "Price for 12oz. / Cold Brew (Ground Coffee)" at bounding box center [560, 280] width 125 height 16
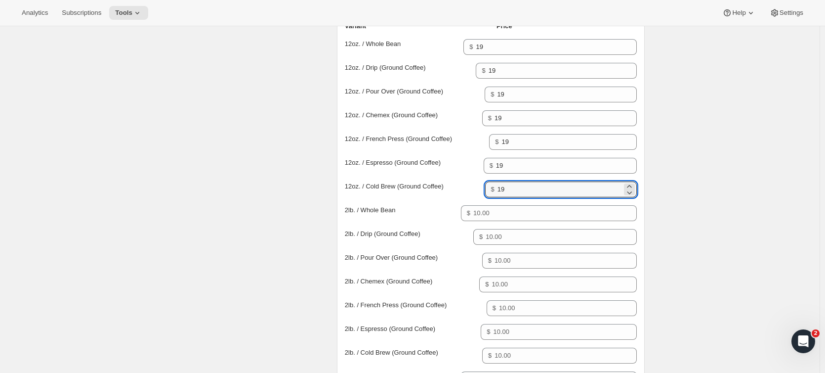
scroll to position [747, 0]
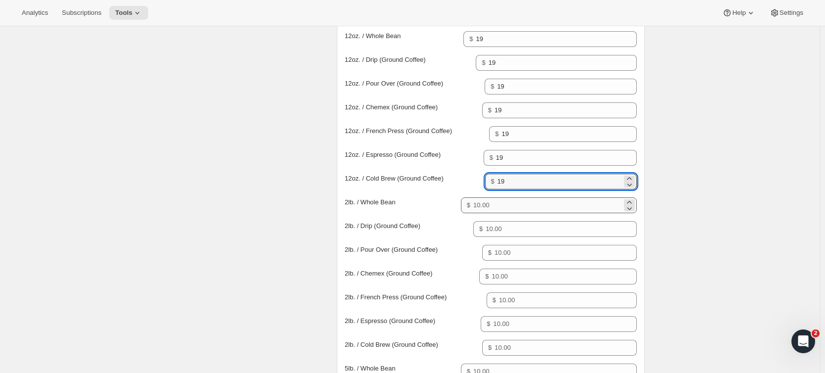
type input "19"
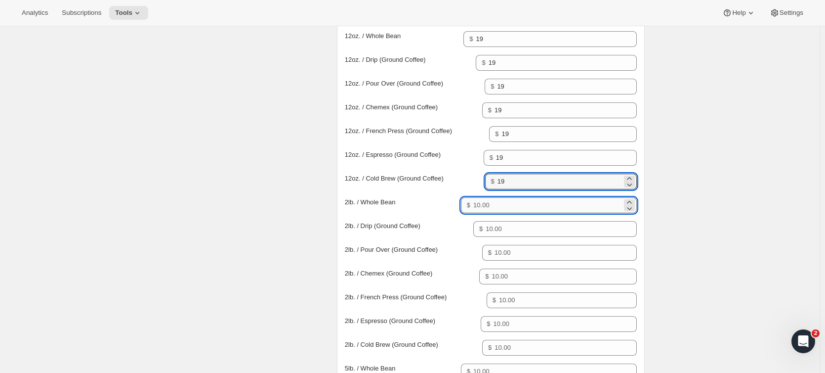
click at [545, 206] on input "Price for 2lb. / Whole Bean" at bounding box center [547, 205] width 148 height 16
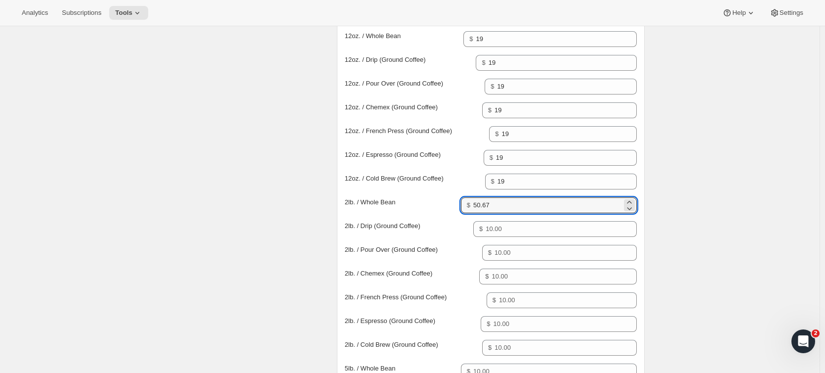
type input "50.67"
click at [743, 221] on div "Create Bundle. This page is ready Create Bundle Initial setup Basic Info Name y…" at bounding box center [410, 56] width 820 height 1552
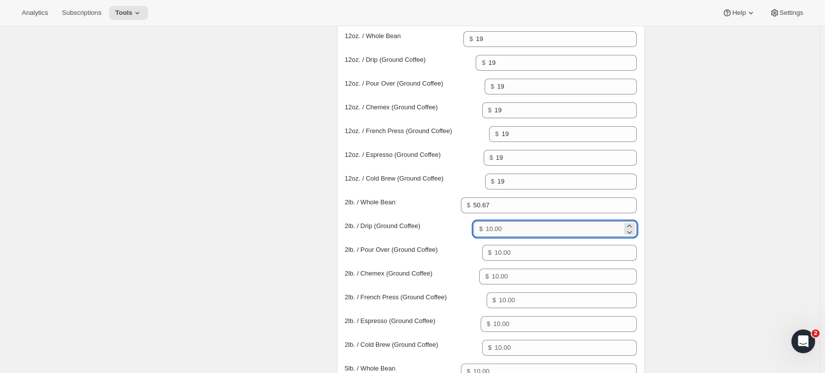
click at [525, 226] on input "Price for 2lb. / Drip (Ground Coffee)" at bounding box center [554, 229] width 136 height 16
type input "50.67"
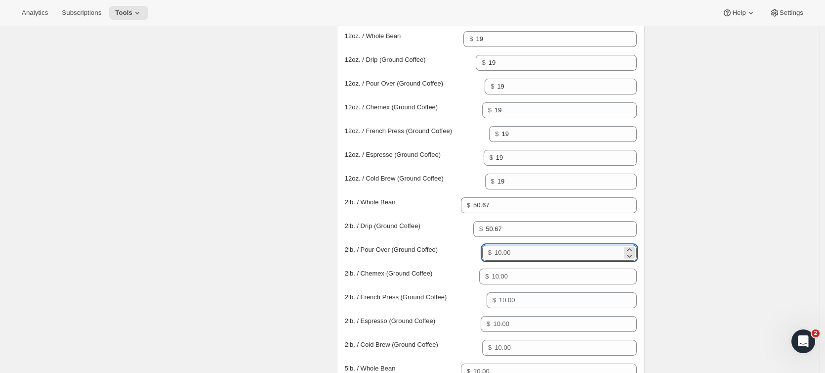
click at [522, 254] on input "Price for 2lb. / Pour Over (Ground Coffee)" at bounding box center [558, 253] width 127 height 16
type input "50.67"
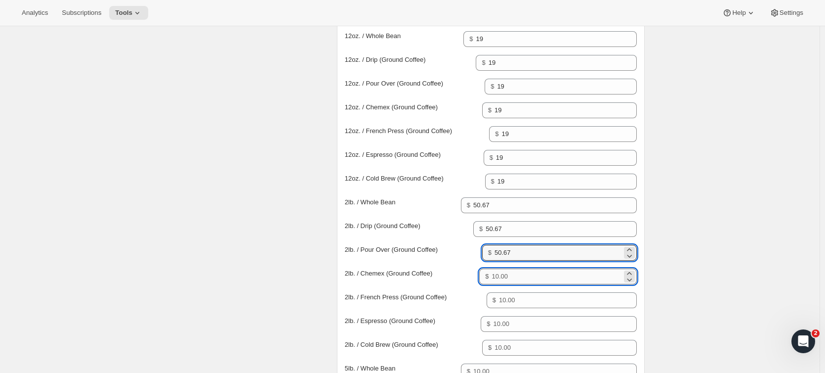
click at [524, 271] on input "Price for 2lb. / Chemex (Ground Coffee)" at bounding box center [557, 276] width 130 height 16
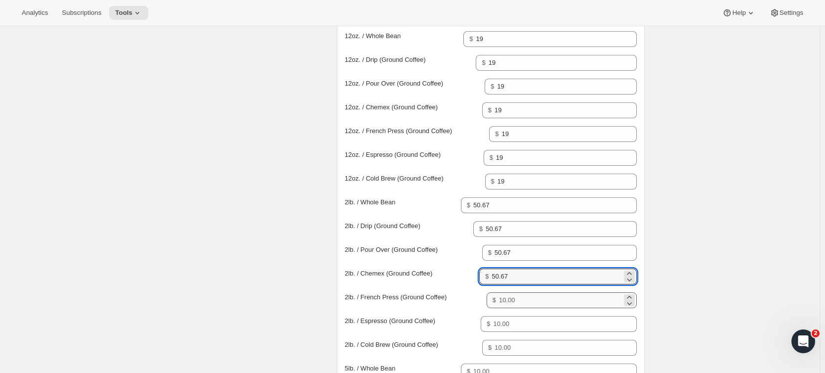
type input "50.67"
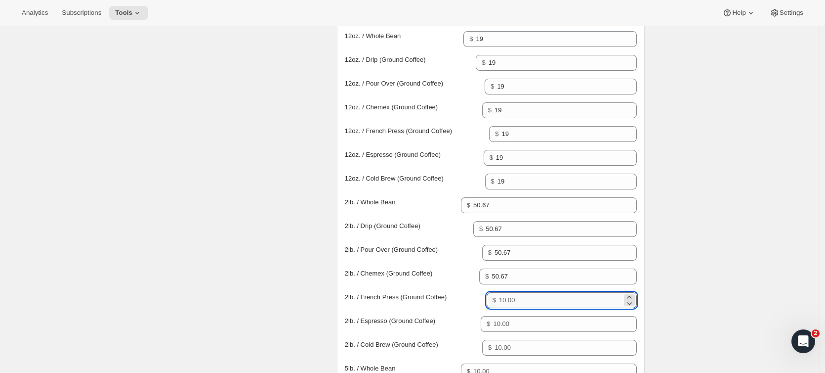
click at [533, 298] on input "Price for 2lb. / French Press (Ground Coffee)" at bounding box center [560, 300] width 123 height 16
type input "50.67"
click at [551, 312] on div "Variant-specific pricing allows you to set pricing dependant on the different v…" at bounding box center [491, 240] width 292 height 561
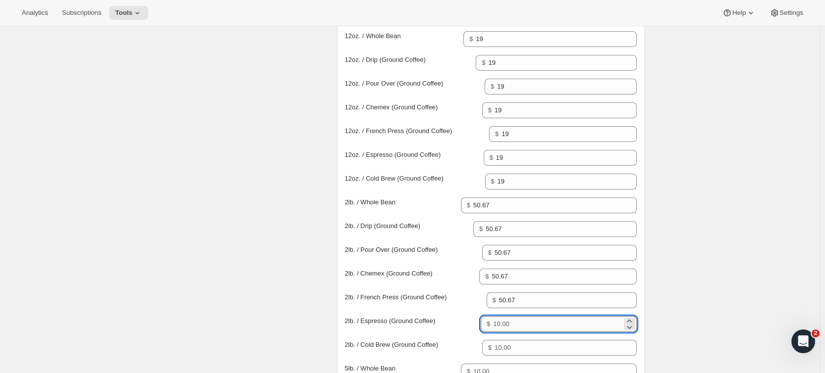
click at [547, 322] on input "Price for 2lb. / Espresso (Ground Coffee)" at bounding box center [557, 324] width 128 height 16
type input "50.67"
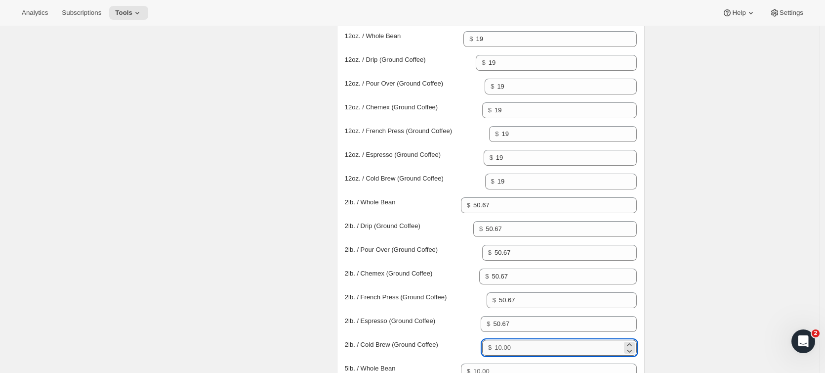
click at [540, 343] on input "Price for 2lb. / Cold Brew (Ground Coffee)" at bounding box center [558, 347] width 127 height 16
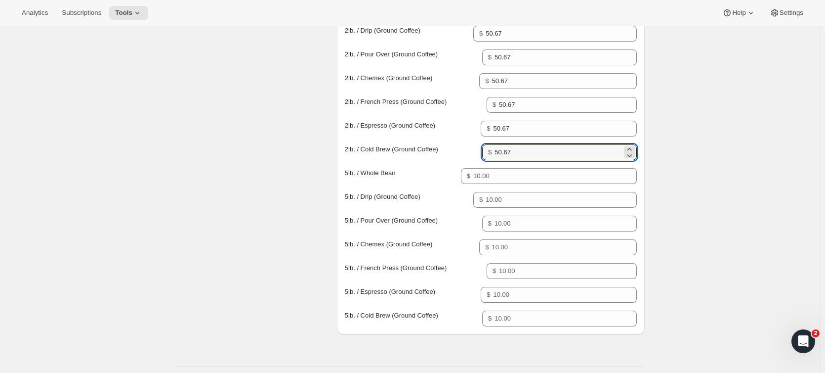
scroll to position [944, 0]
type input "50.67"
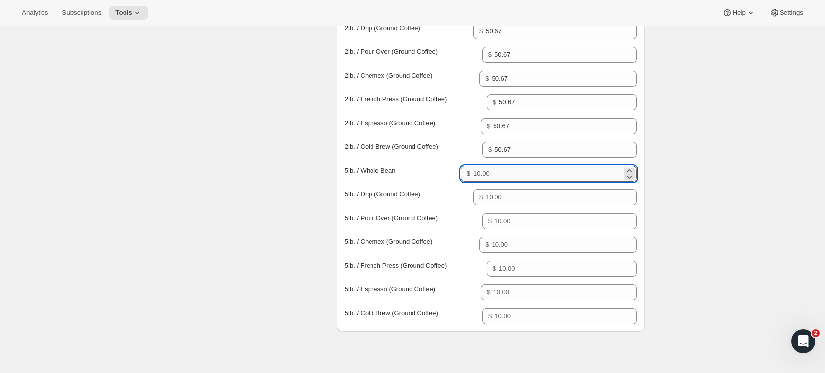
click at [510, 177] on input "Price for 5lb. / Whole Bean" at bounding box center [547, 174] width 148 height 16
type input "126.67"
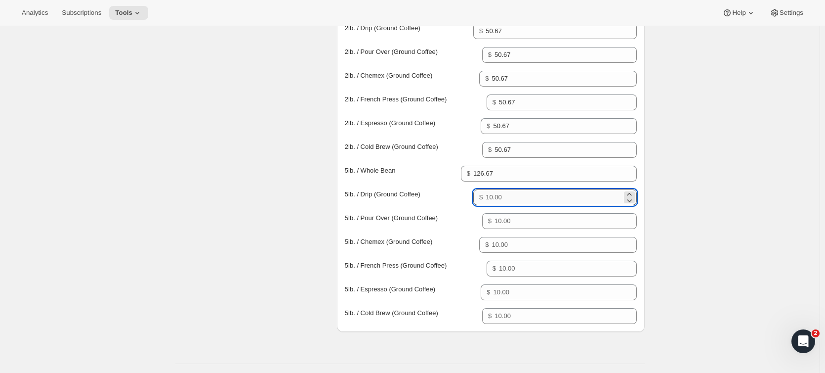
click at [504, 200] on input "Price for 5lb. / Drip (Ground Coffee)" at bounding box center [554, 197] width 136 height 16
type input "126.67"
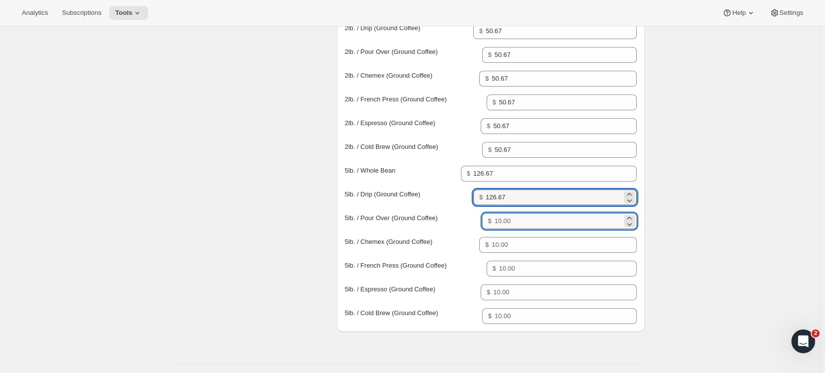
click at [543, 225] on input "Price for 5lb. / Pour Over (Ground Coffee)" at bounding box center [558, 221] width 127 height 16
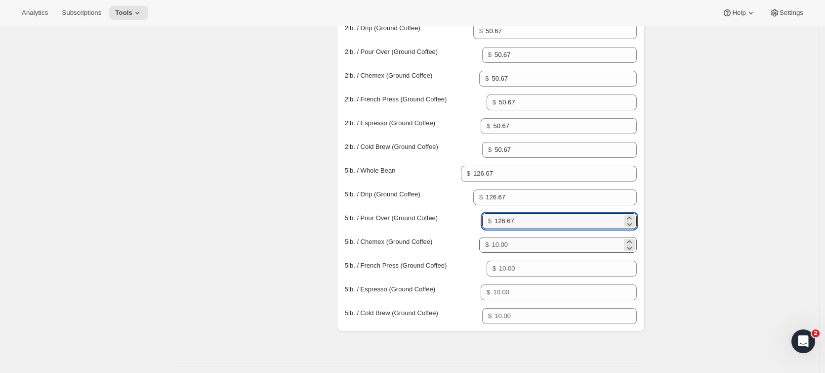
type input "126.67"
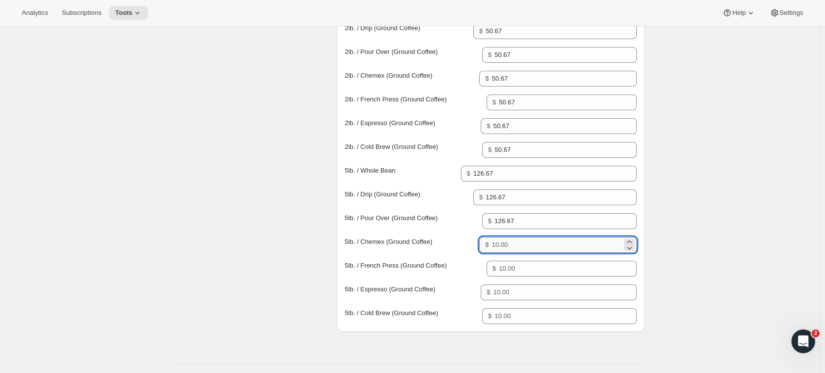
click at [541, 241] on input "Price for 5lb. / Chemex (Ground Coffee)" at bounding box center [557, 245] width 130 height 16
type input "126.67"
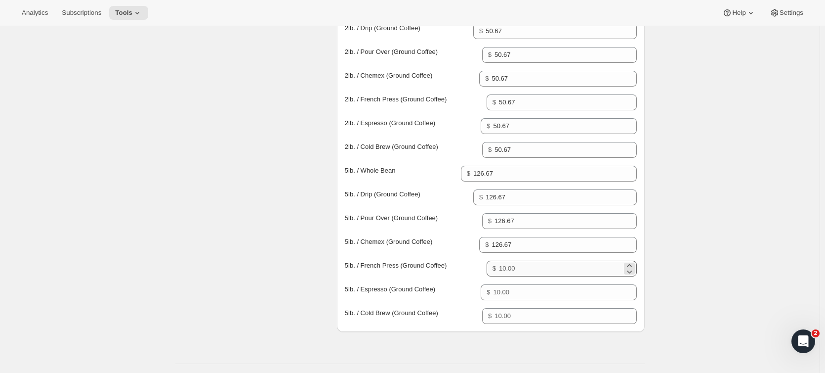
drag, startPoint x: 539, startPoint y: 259, endPoint x: 539, endPoint y: 264, distance: 5.4
click at [539, 264] on div "Variant-specific pricing allows you to set pricing dependant on the different v…" at bounding box center [491, 42] width 292 height 561
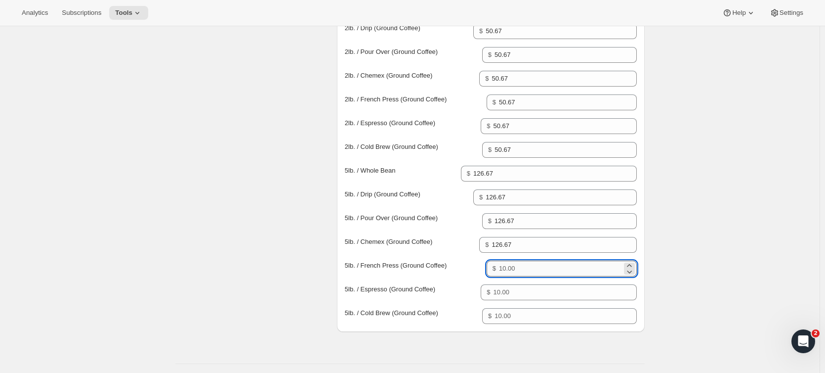
click at [539, 264] on input "Price for 5lb. / French Press (Ground Coffee)" at bounding box center [560, 268] width 123 height 16
type input "126.67"
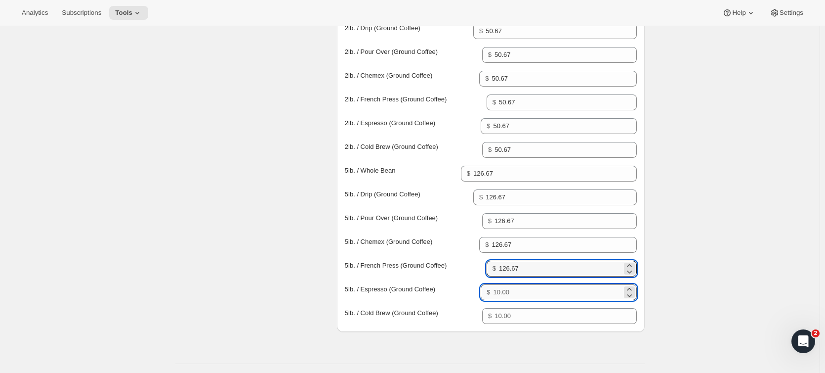
click at [559, 298] on input "Price for 5lb. / Espresso (Ground Coffee)" at bounding box center [557, 292] width 128 height 16
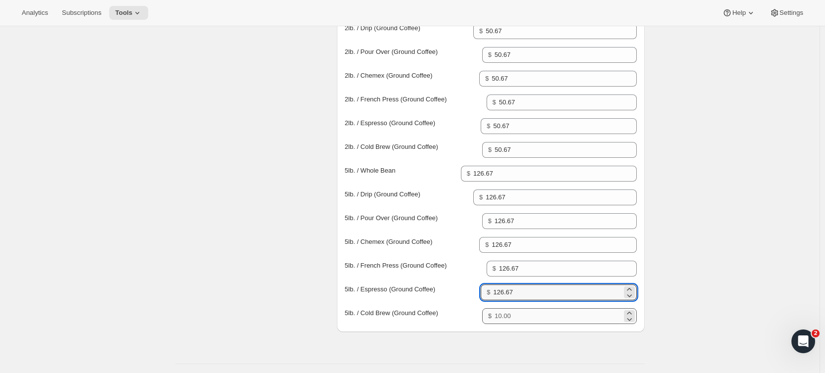
type input "126.67"
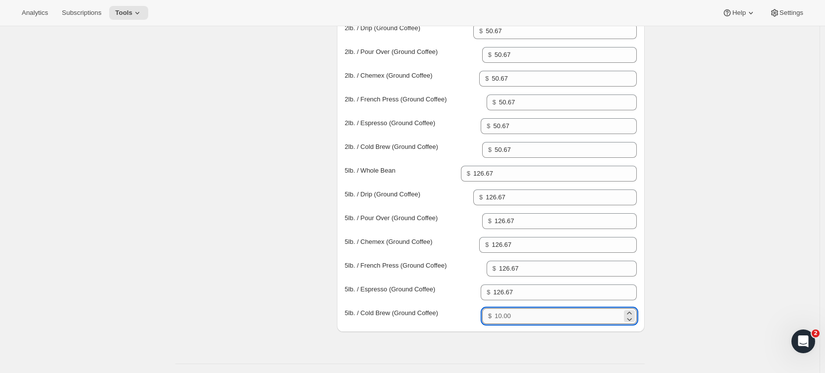
click at [557, 311] on input "Price for 5lb. / Cold Brew (Ground Coffee)" at bounding box center [558, 316] width 127 height 16
type input "126.67"
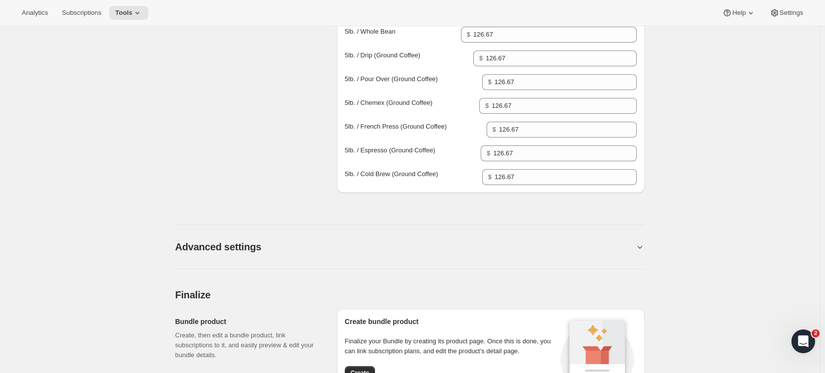
scroll to position [1087, 0]
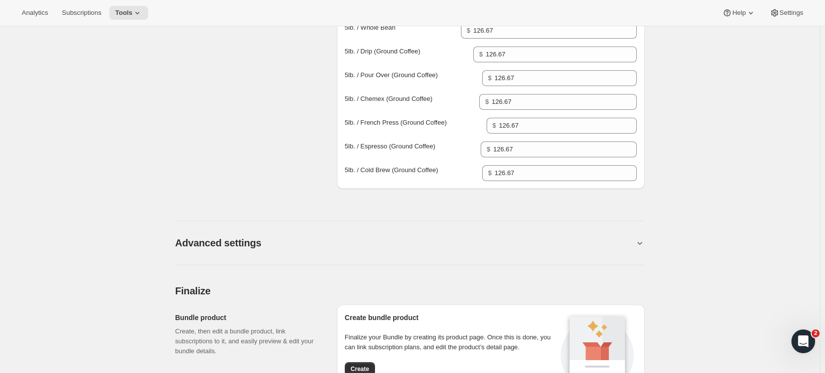
click at [637, 244] on icon at bounding box center [640, 243] width 10 height 10
click at [641, 244] on icon at bounding box center [640, 243] width 10 height 10
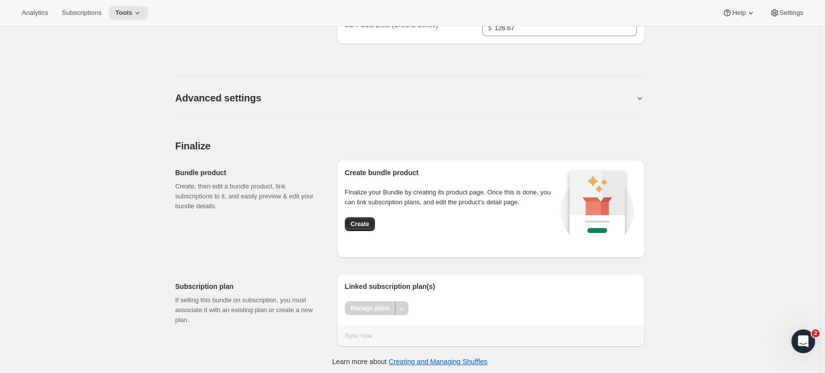
scroll to position [1235, 0]
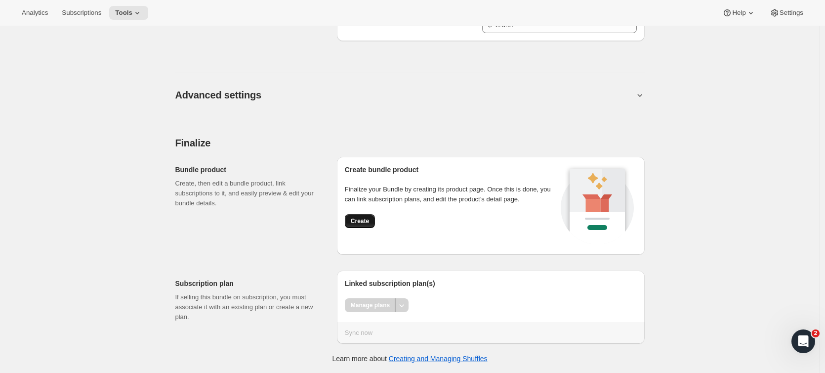
click at [365, 222] on span "Create" at bounding box center [360, 221] width 18 height 8
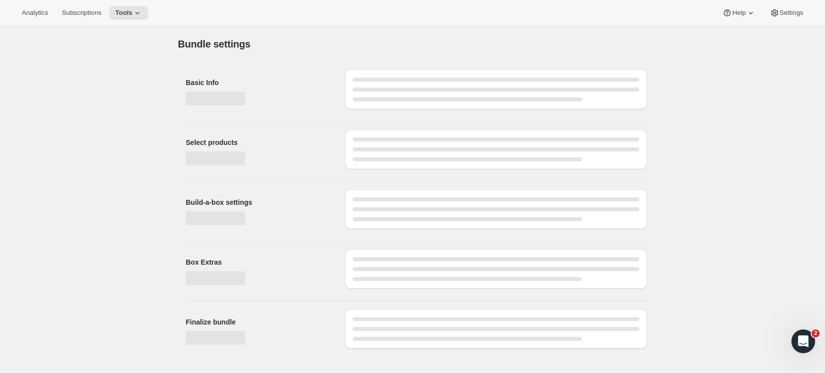
scroll to position [0, 0]
type input "19.00"
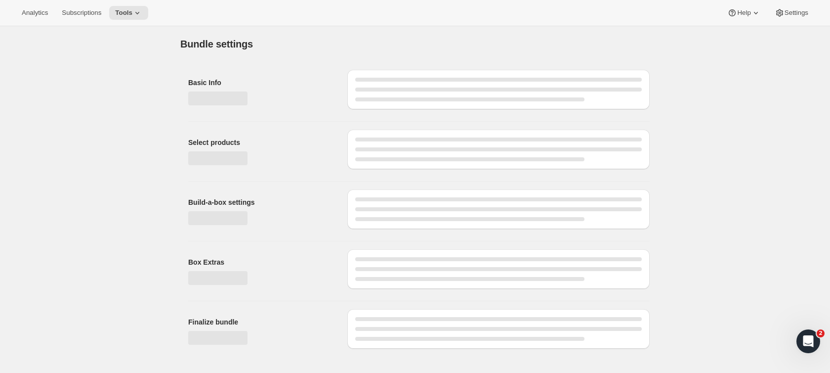
type input "19.00"
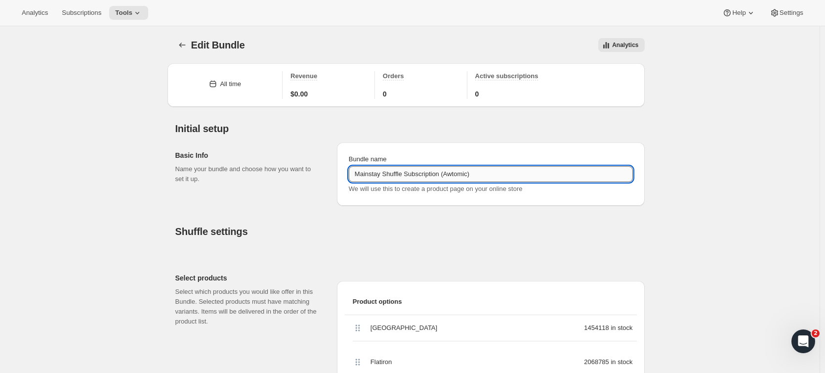
click at [359, 173] on input "Mainstay Shuffle Subscription (Awtomic)" at bounding box center [491, 174] width 284 height 16
type input "New Mainstay Shuffle Subscription (Awtomic)"
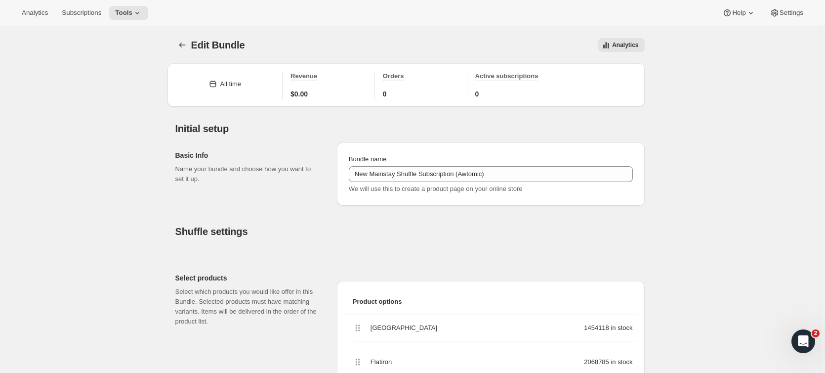
drag, startPoint x: 747, startPoint y: 141, endPoint x: 755, endPoint y: 85, distance: 56.5
click at [125, 9] on span "Tools" at bounding box center [123, 13] width 17 height 8
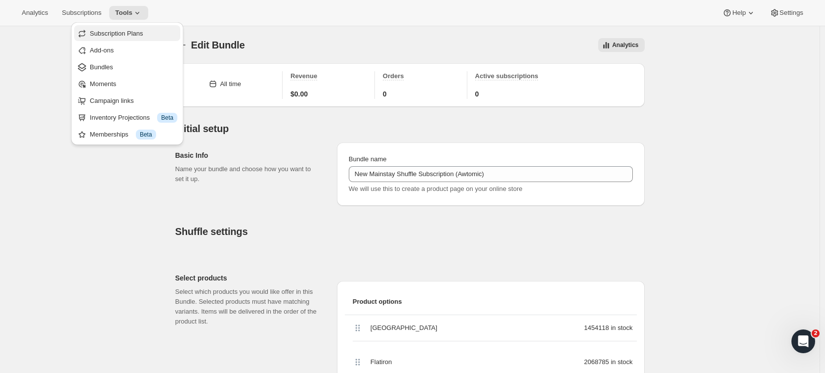
click at [115, 34] on span "Subscription Plans" at bounding box center [116, 33] width 53 height 7
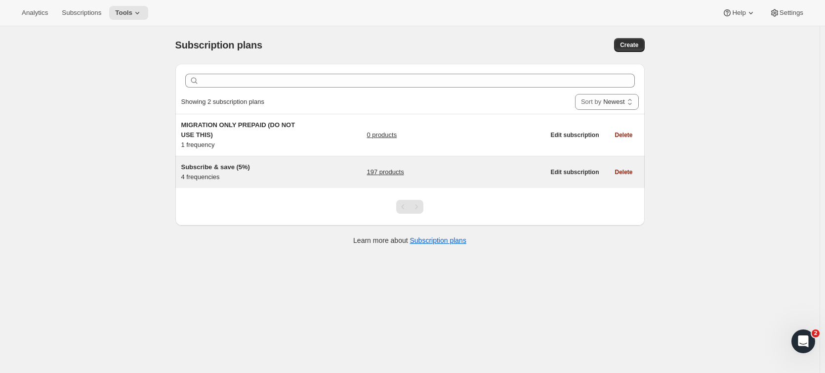
click at [390, 175] on link "197 products" at bounding box center [385, 172] width 37 height 10
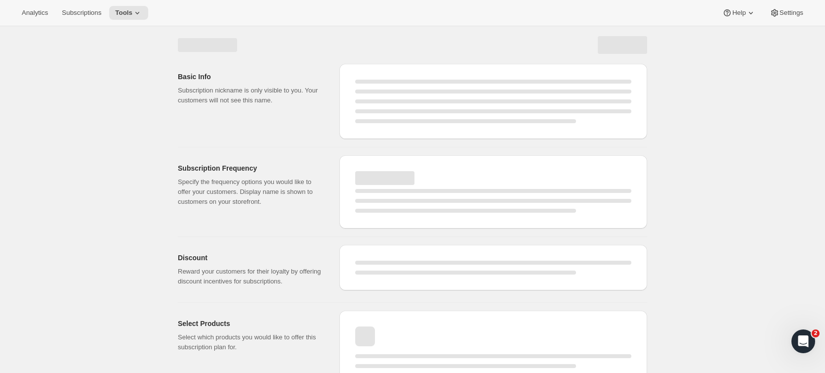
select select "WEEK"
select select "MONTH"
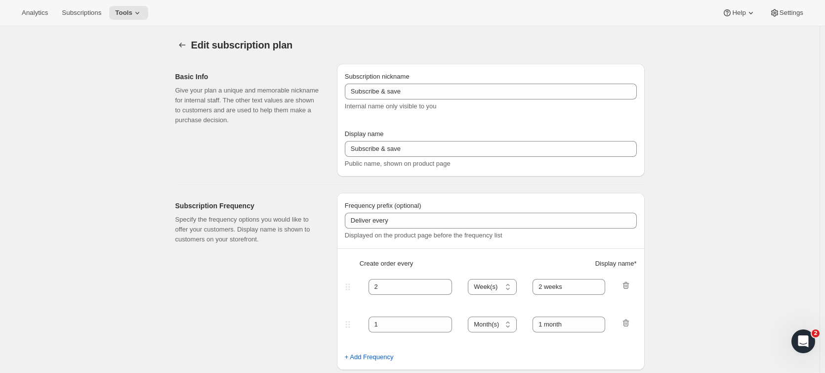
type input "Subscribe & save (5%)"
type input "Subscribe & Save"
type input "1"
type input "1 week"
type input "2"
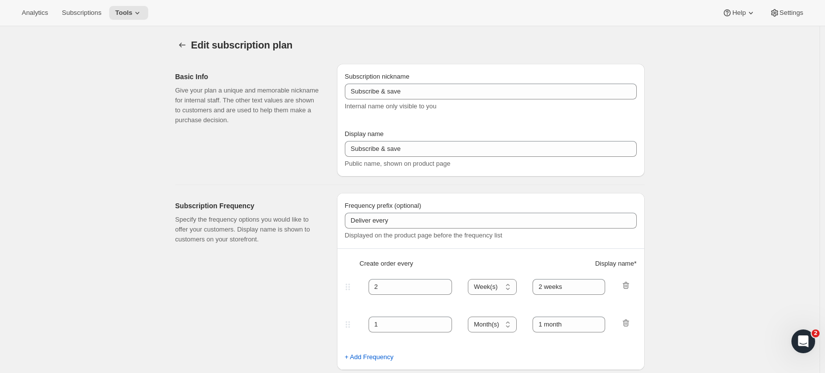
select select "WEEK"
type input "2 weeks"
type input "5"
select select "WEEK"
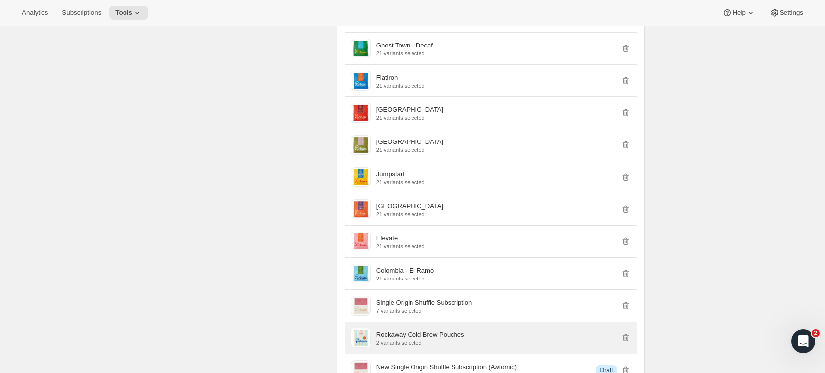
scroll to position [997, 0]
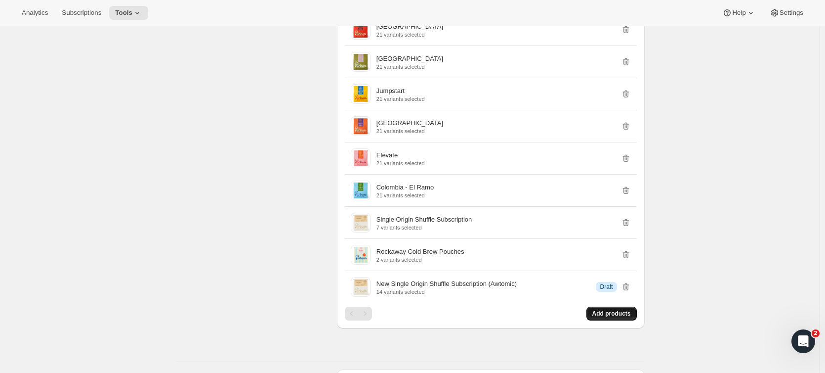
click at [609, 316] on span "Add products" at bounding box center [611, 313] width 39 height 8
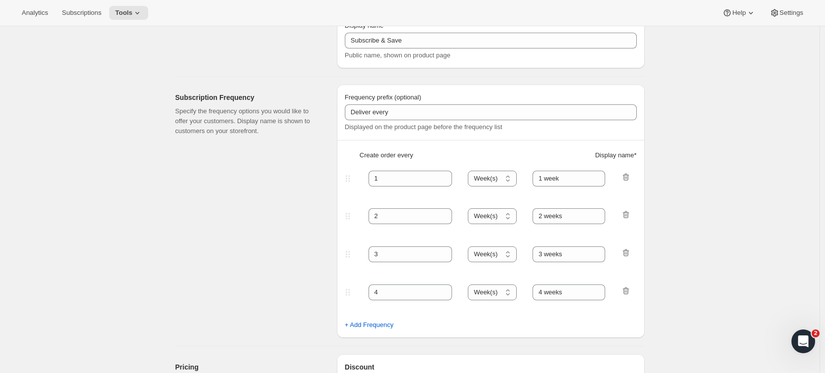
scroll to position [0, 0]
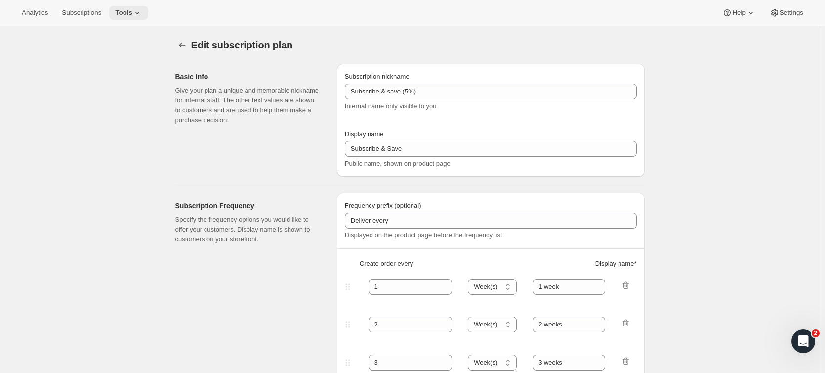
click at [126, 13] on span "Tools" at bounding box center [123, 13] width 17 height 8
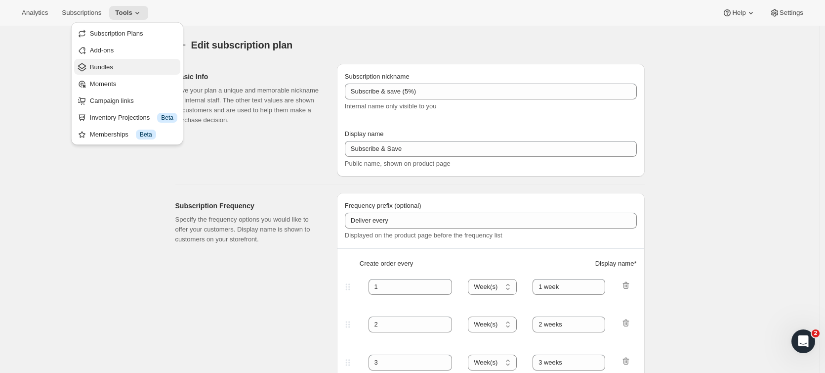
click at [119, 66] on span "Bundles" at bounding box center [133, 67] width 87 height 10
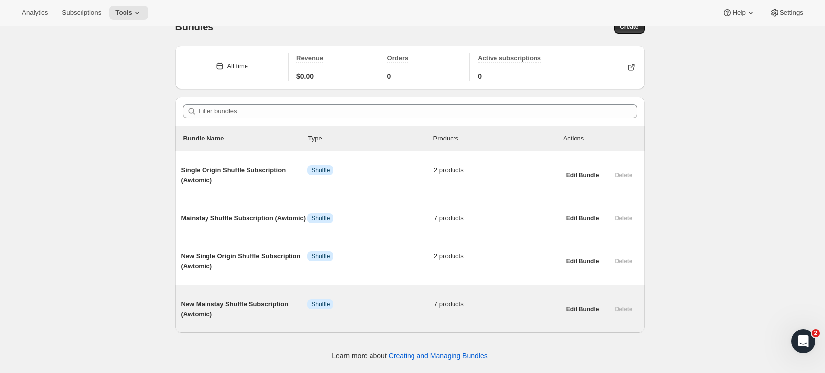
scroll to position [26, 0]
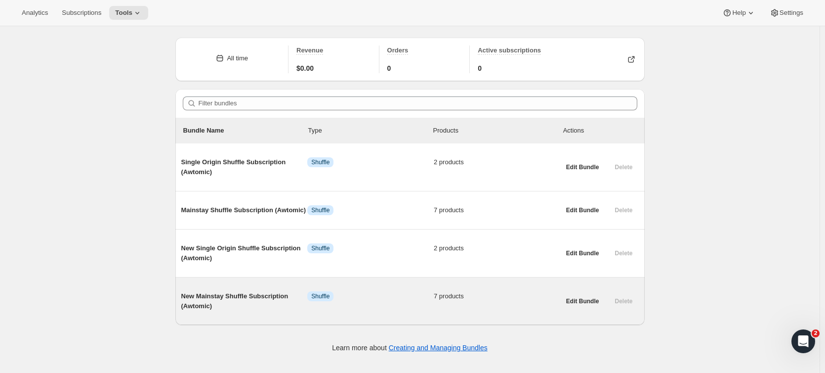
click at [265, 296] on span "New Mainstay Shuffle Subscription (Awtomic)" at bounding box center [244, 301] width 126 height 20
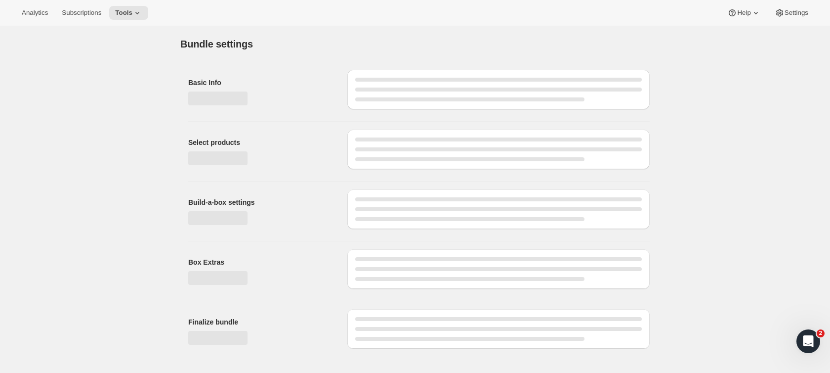
type input "New Mainstay Shuffle Subscription (Awtomic)"
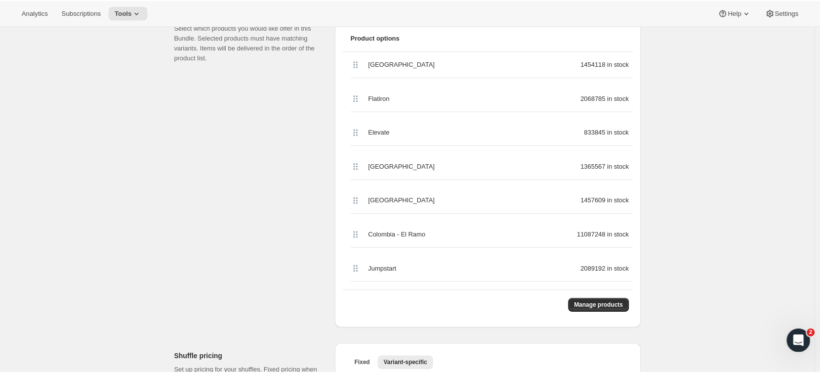
scroll to position [49, 0]
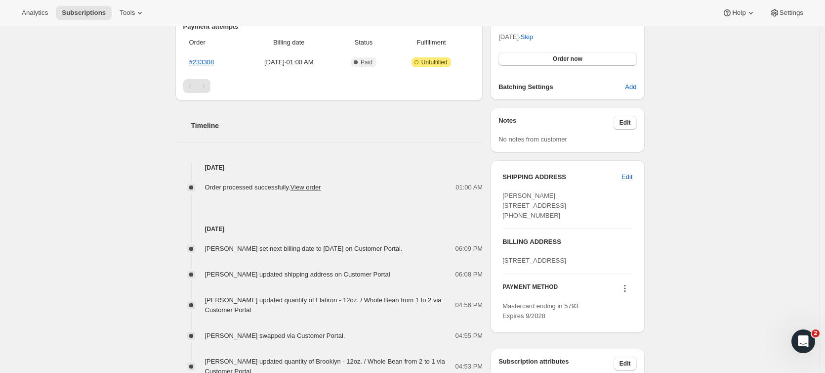
scroll to position [296, 0]
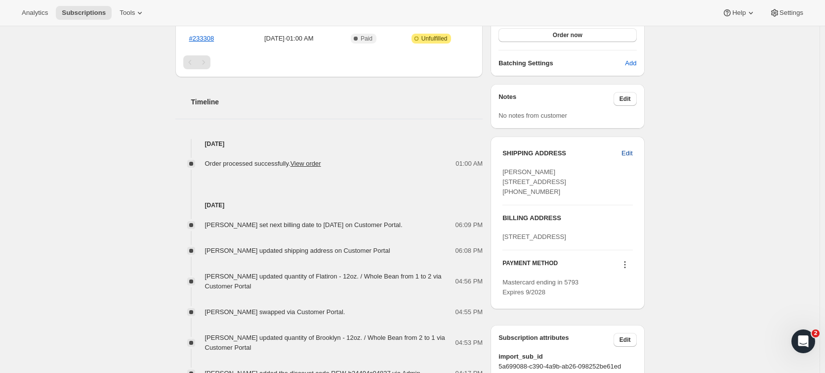
click at [630, 157] on span "Edit" at bounding box center [627, 153] width 11 height 10
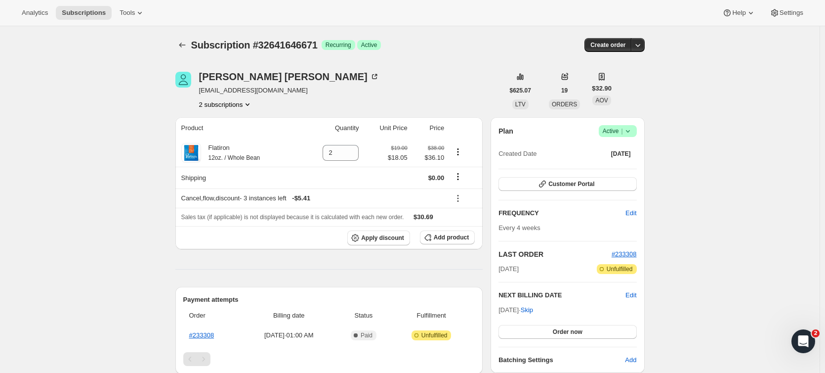
select select "United States"
select select "NY"
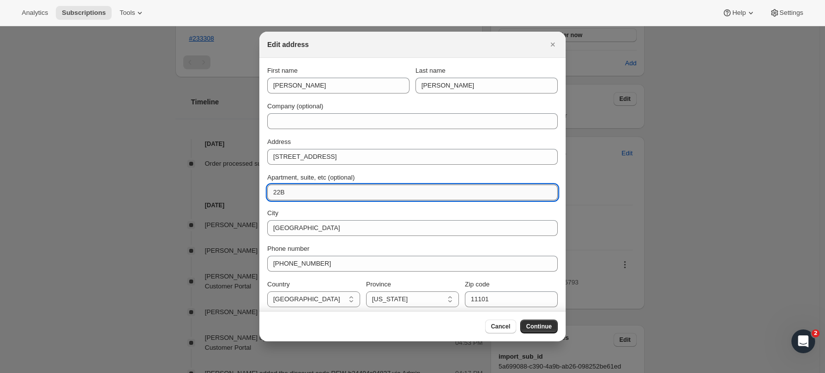
click at [279, 190] on input "22B" at bounding box center [412, 192] width 291 height 16
click at [278, 190] on input "22B" at bounding box center [412, 192] width 291 height 16
type input "Apt 4502"
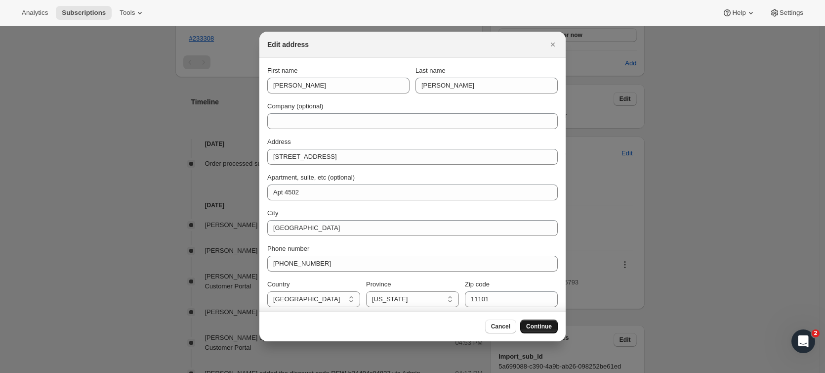
click at [536, 327] on span "Continue" at bounding box center [539, 326] width 26 height 8
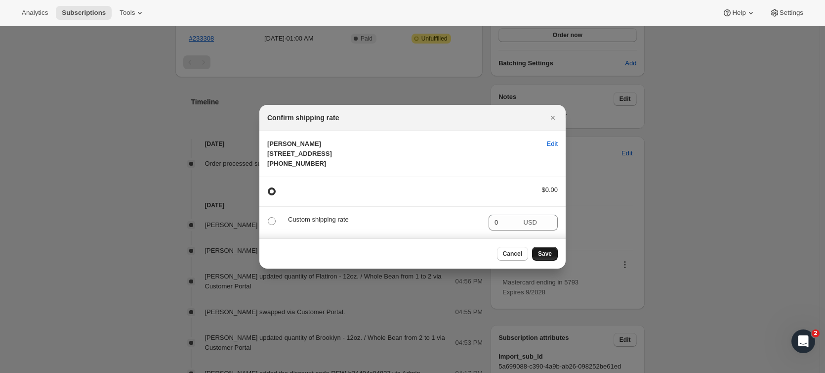
click at [548, 257] on span "Save" at bounding box center [545, 253] width 14 height 8
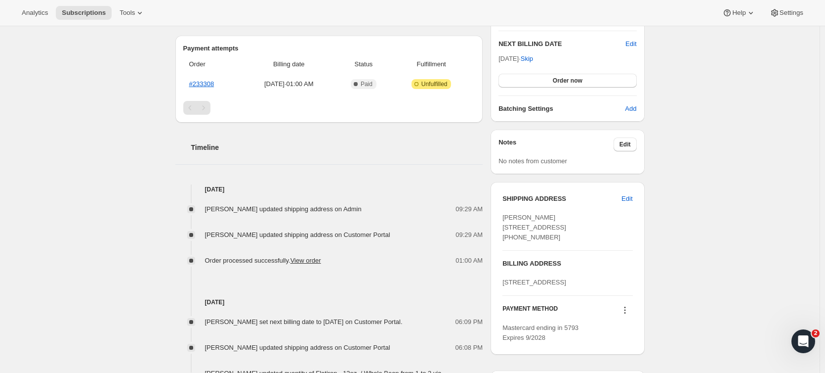
scroll to position [0, 0]
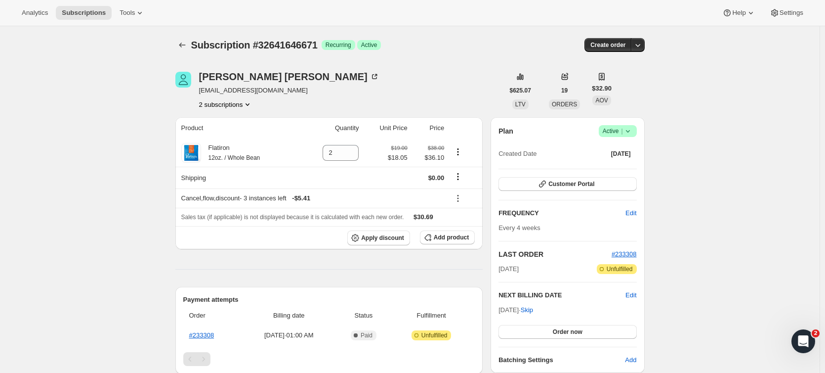
click at [246, 103] on icon "Product actions" at bounding box center [248, 104] width 10 height 10
click at [233, 140] on span "32647249999" at bounding box center [228, 140] width 69 height 10
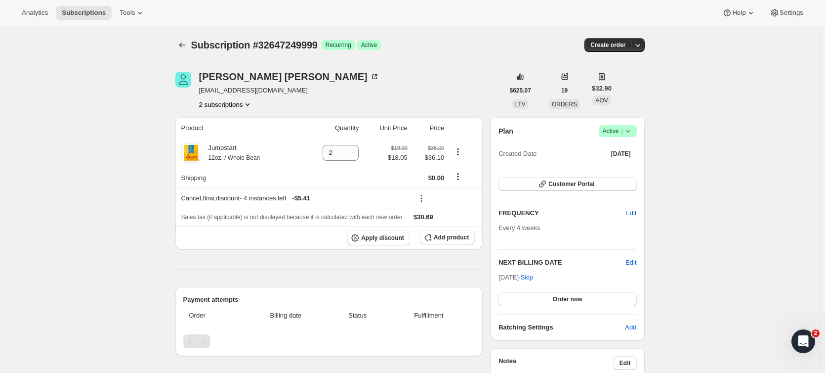
click at [233, 106] on button "2 subscriptions" at bounding box center [226, 104] width 54 height 10
click at [229, 125] on span "32641646671" at bounding box center [214, 122] width 40 height 7
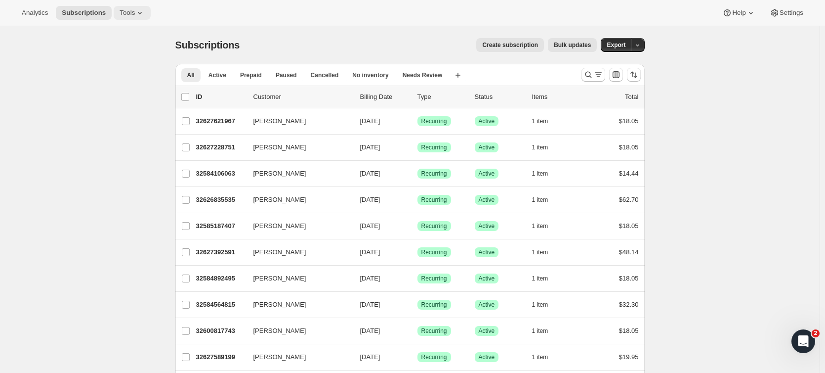
click at [133, 7] on button "Tools" at bounding box center [132, 13] width 37 height 14
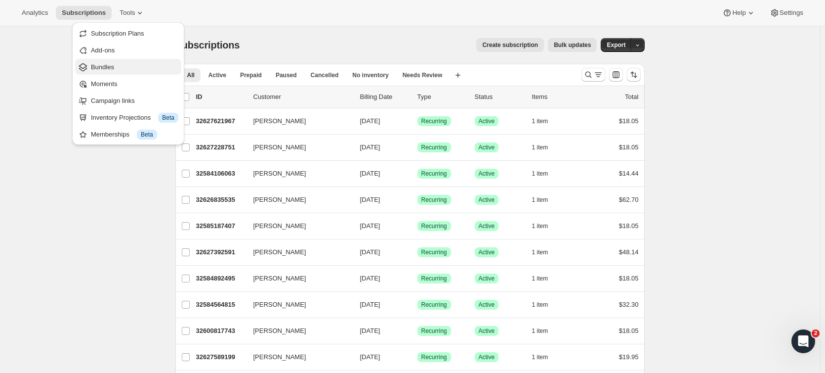
click at [123, 60] on button "Bundles" at bounding box center [128, 67] width 106 height 16
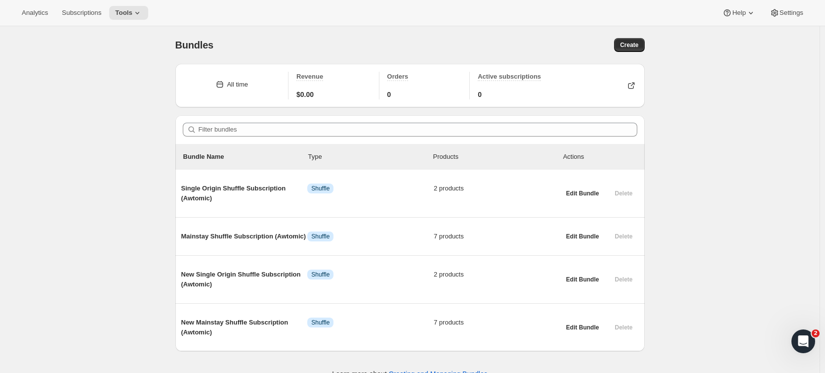
scroll to position [26, 0]
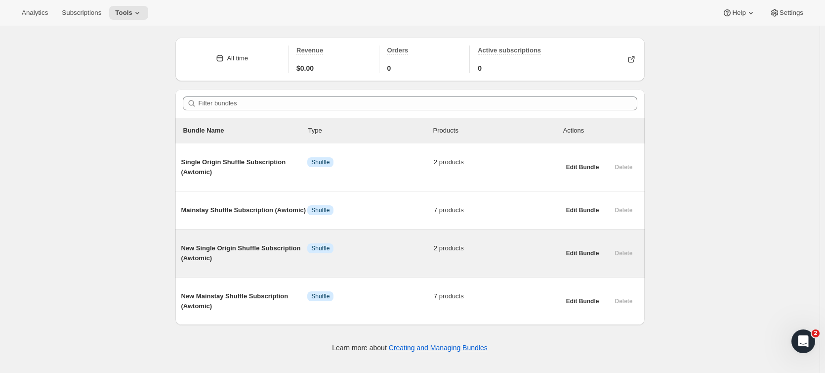
click at [254, 259] on span "New Single Origin Shuffle Subscription (Awtomic)" at bounding box center [244, 253] width 126 height 20
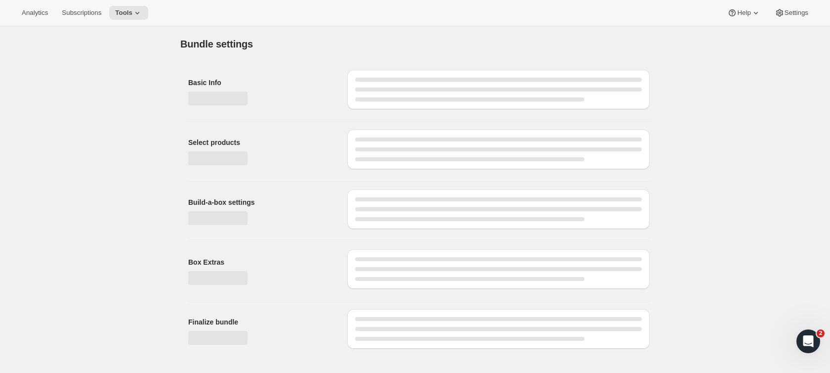
type input "New Single Origin Shuffle Subscription (Awtomic)"
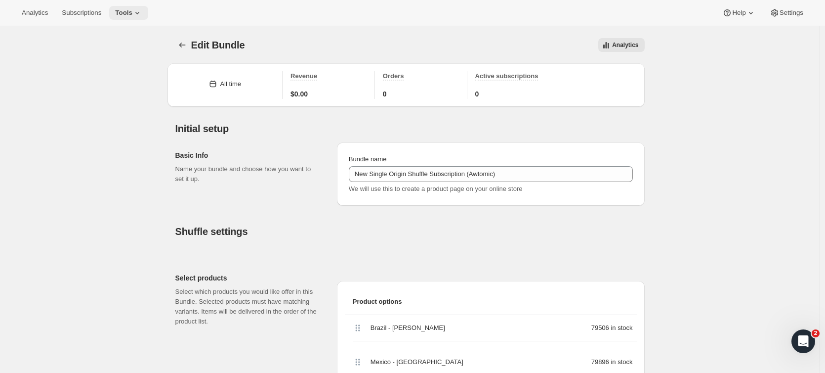
click at [121, 12] on span "Tools" at bounding box center [123, 13] width 17 height 8
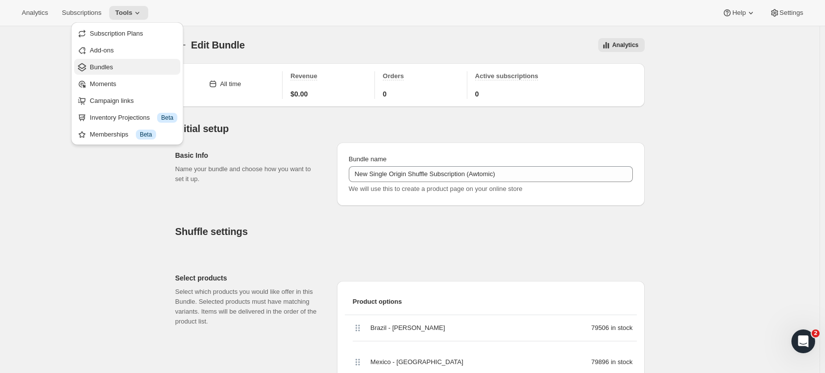
click at [101, 67] on span "Bundles" at bounding box center [101, 66] width 23 height 7
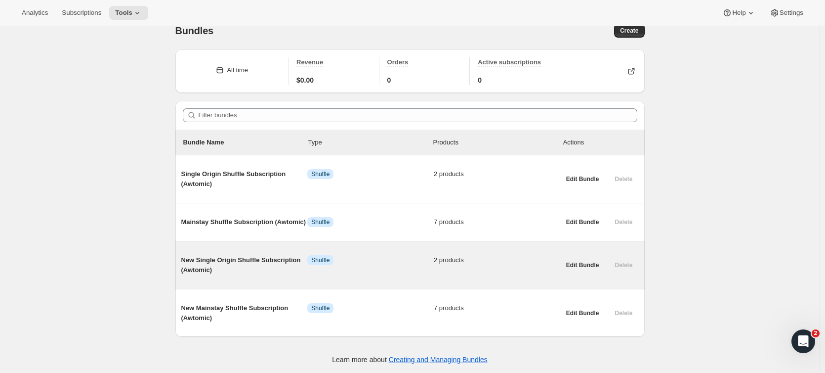
scroll to position [26, 0]
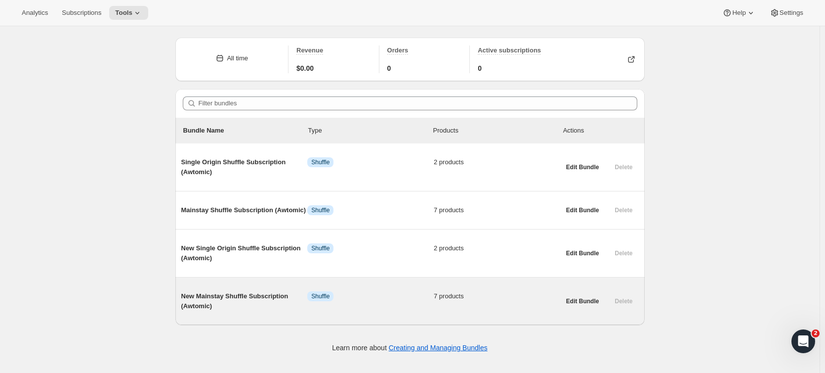
click at [227, 297] on span "New Mainstay Shuffle Subscription (Awtomic)" at bounding box center [244, 301] width 126 height 20
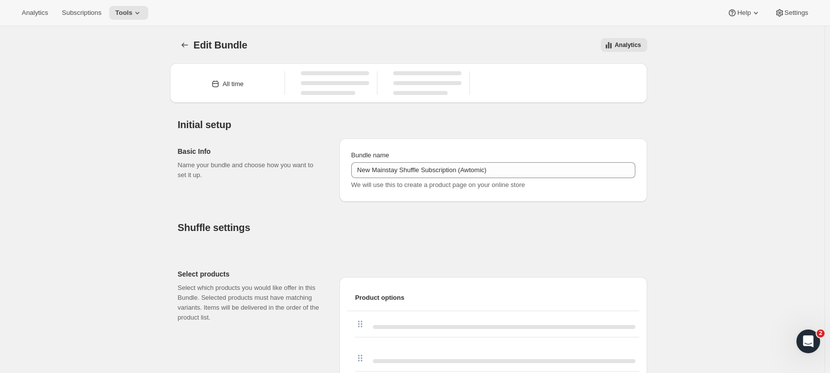
type input "New Mainstay Shuffle Subscription (Awtomic)"
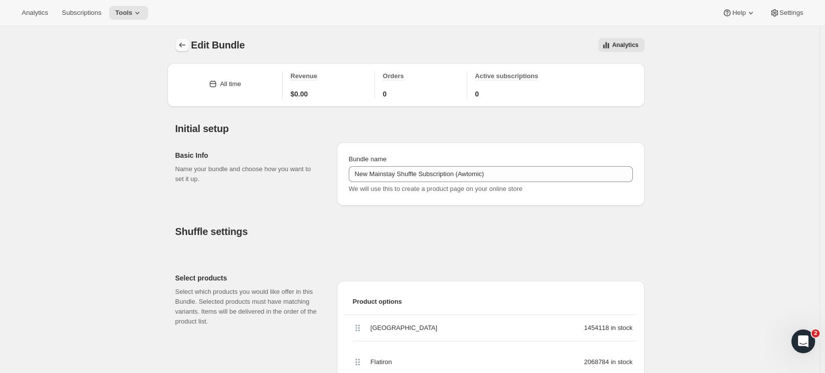
click at [184, 43] on icon "Bundles" at bounding box center [182, 45] width 10 height 10
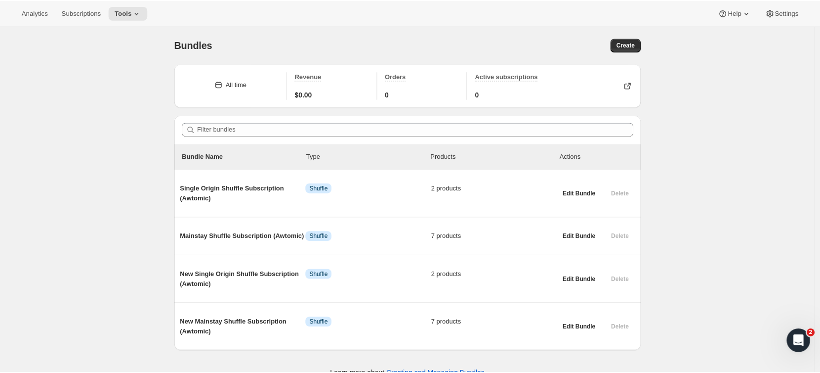
scroll to position [26, 0]
